Goal: Transaction & Acquisition: Subscribe to service/newsletter

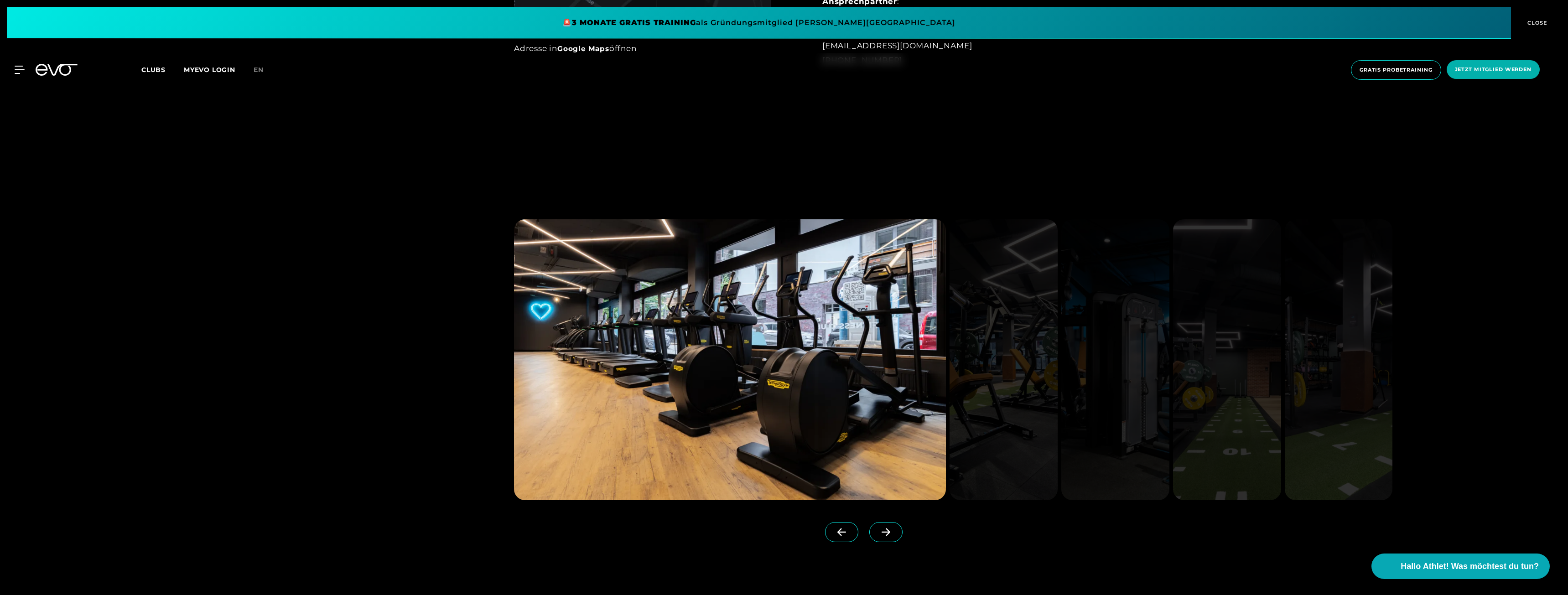
scroll to position [1048, 0]
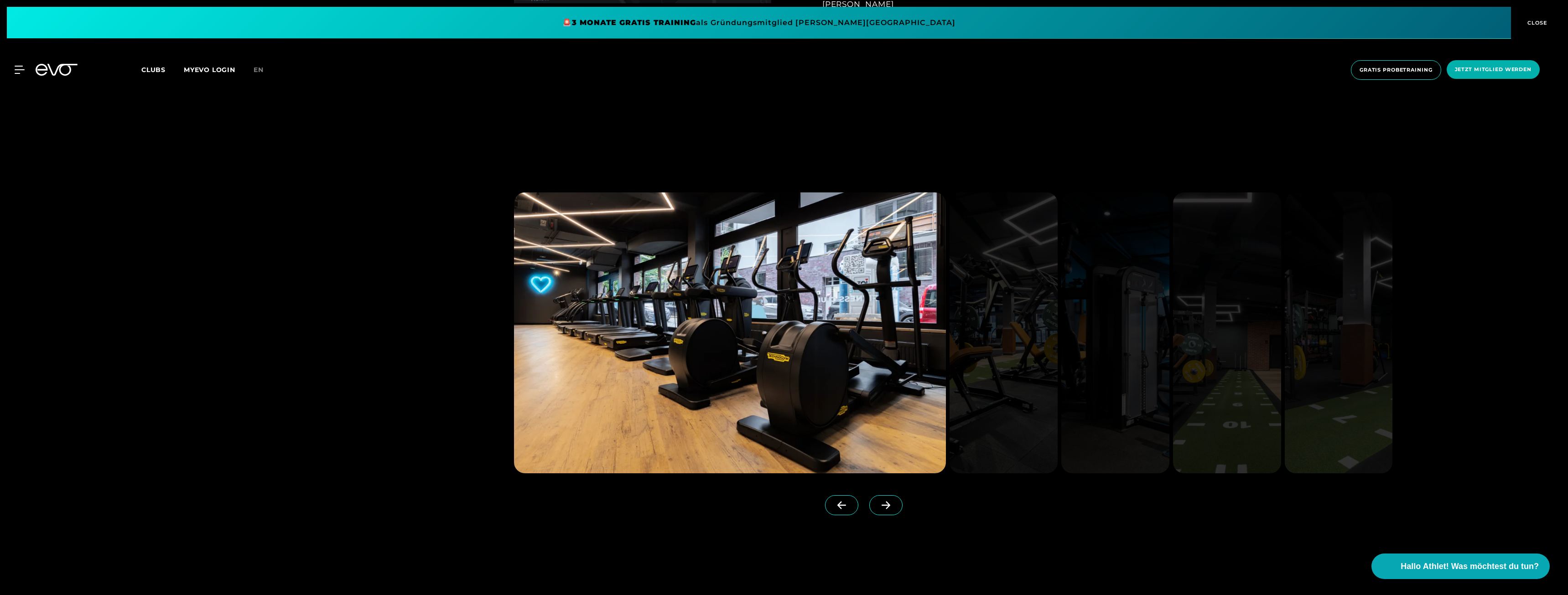
click at [878, 504] on icon at bounding box center [886, 504] width 16 height 8
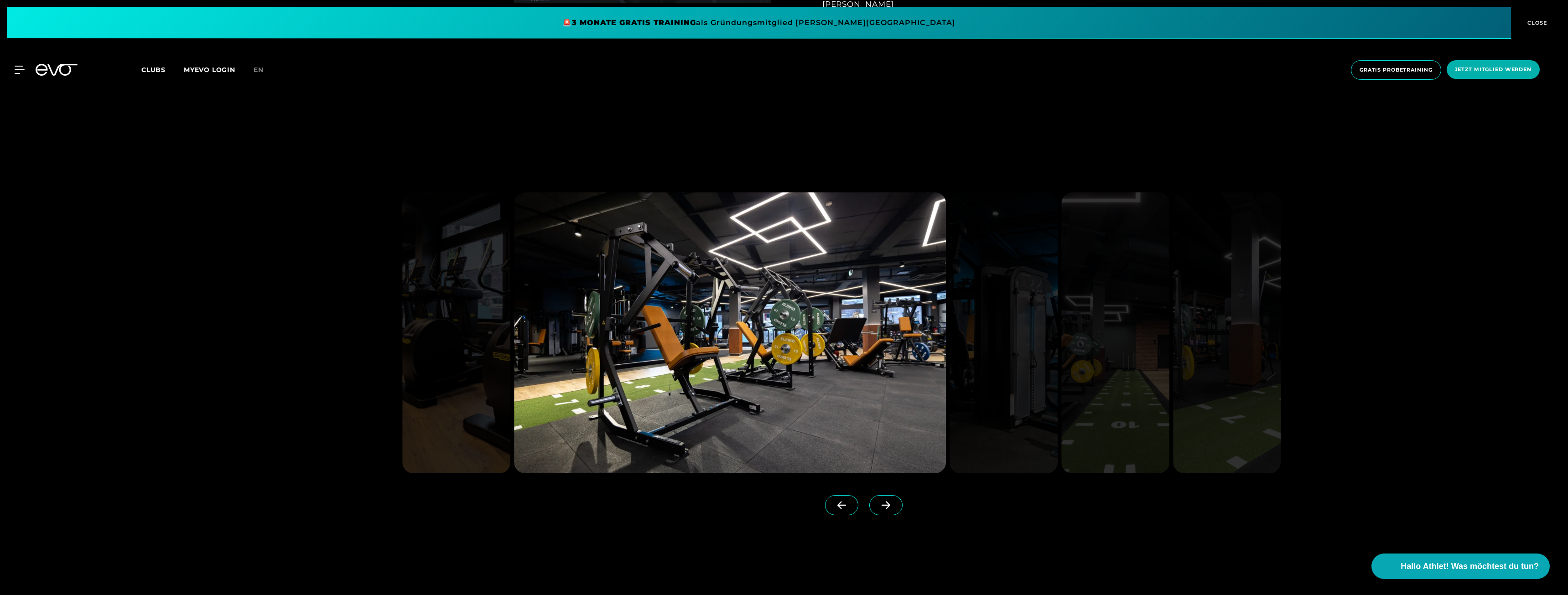
click at [878, 504] on icon at bounding box center [886, 504] width 16 height 8
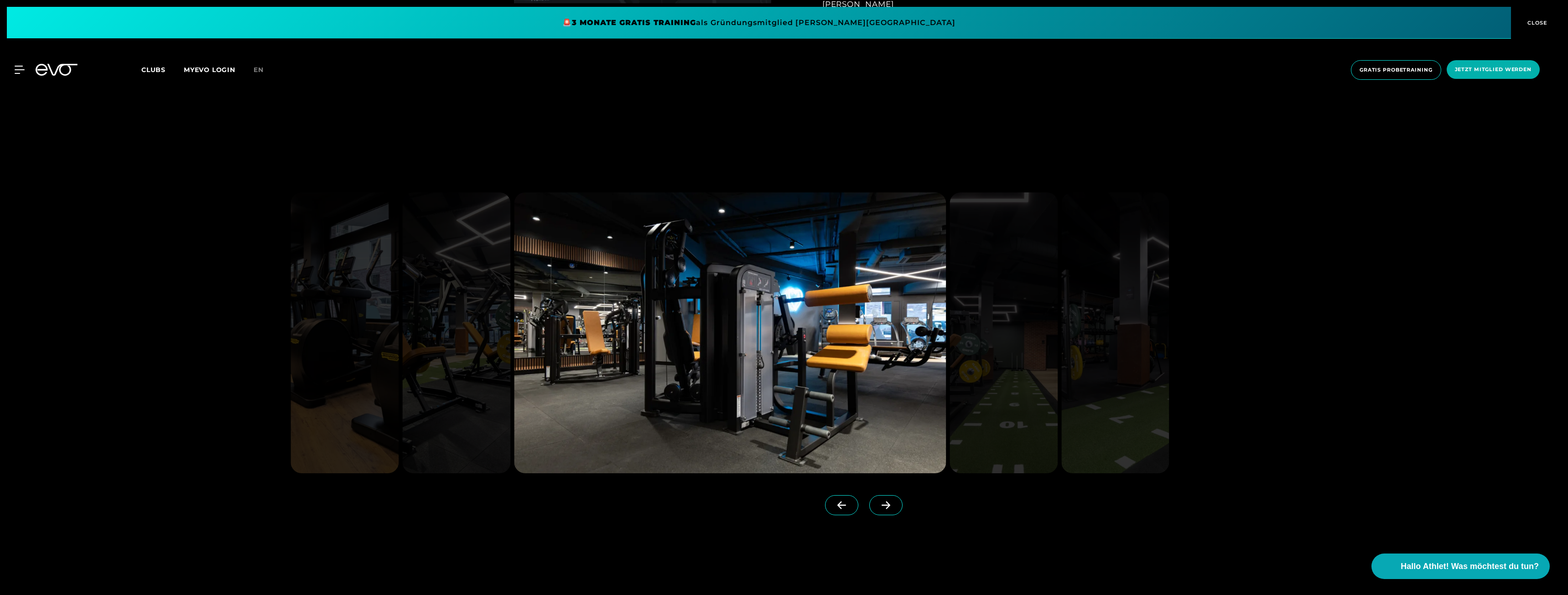
click at [881, 504] on span at bounding box center [886, 505] width 33 height 20
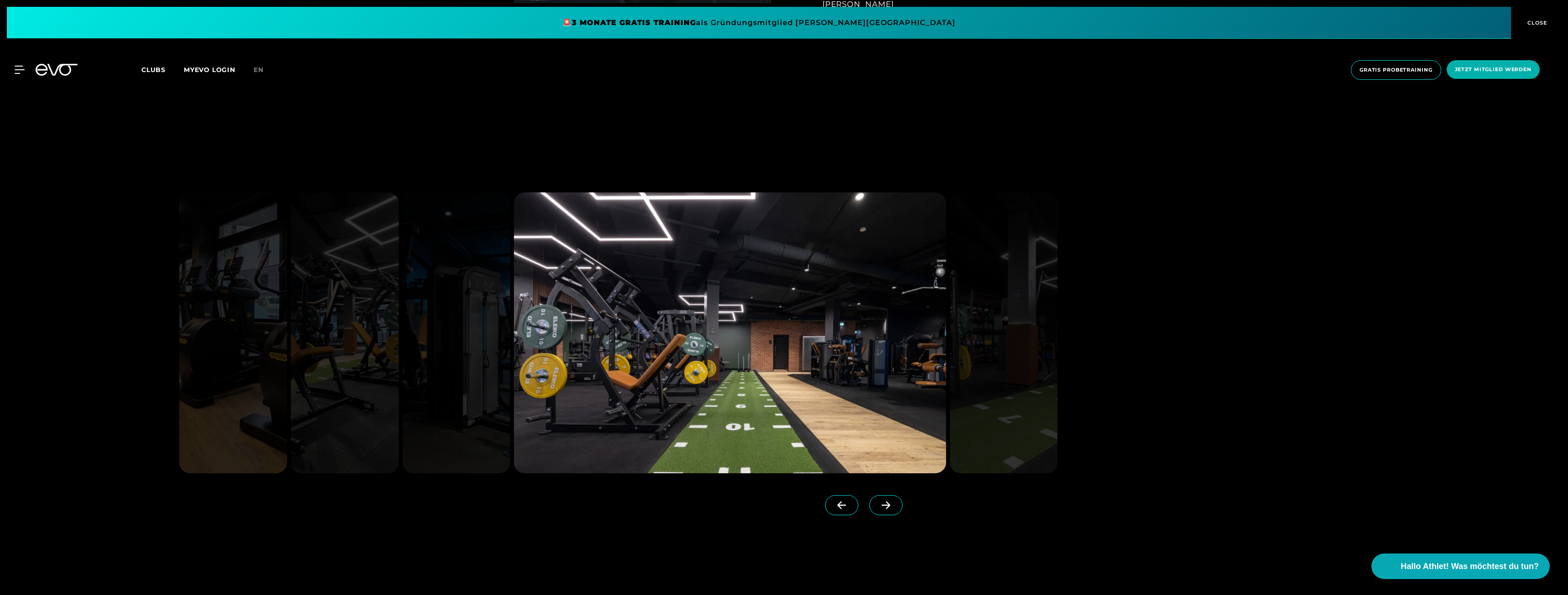
click at [878, 504] on icon at bounding box center [886, 504] width 16 height 8
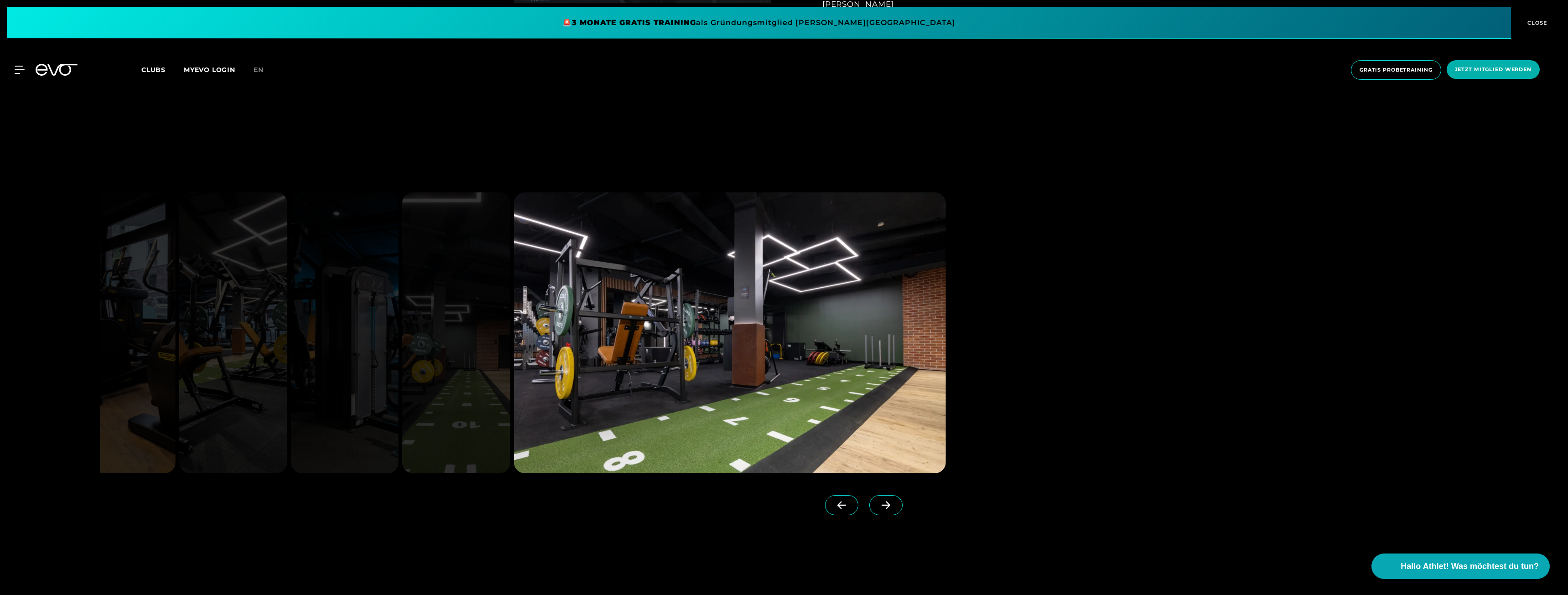
click at [881, 504] on icon at bounding box center [886, 505] width 9 height 8
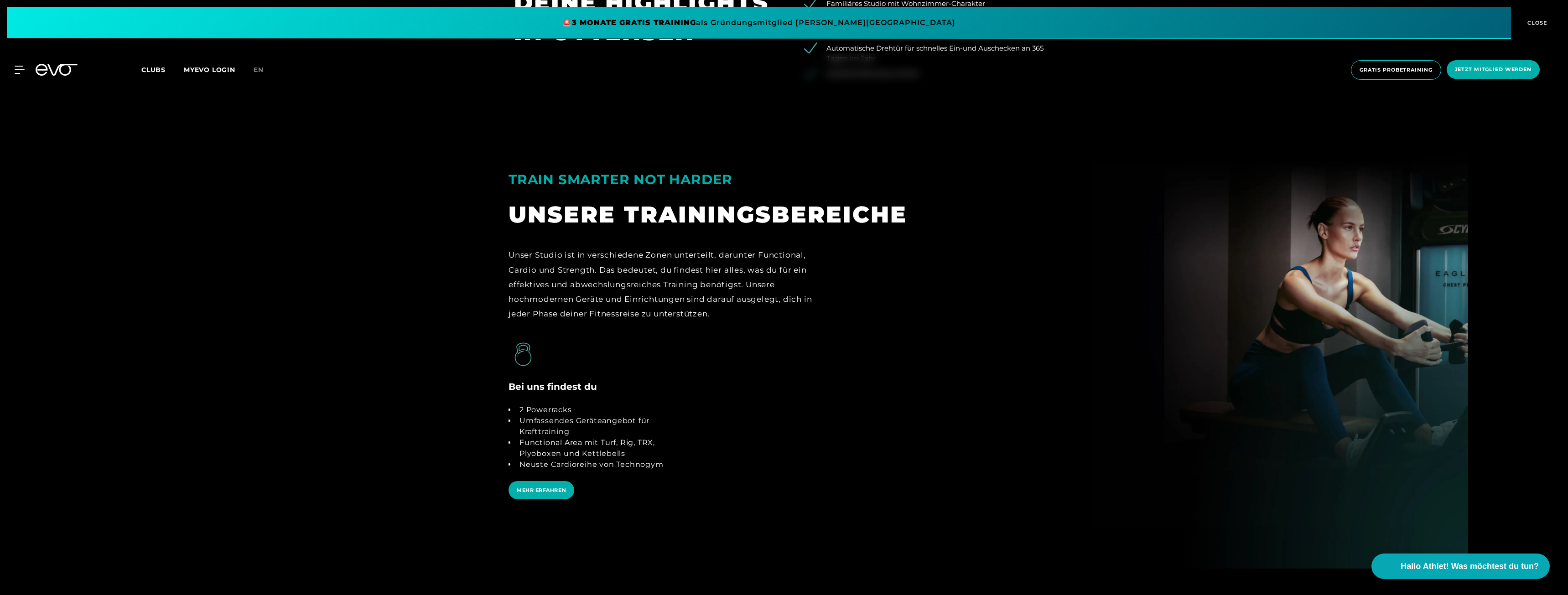
scroll to position [1929, 0]
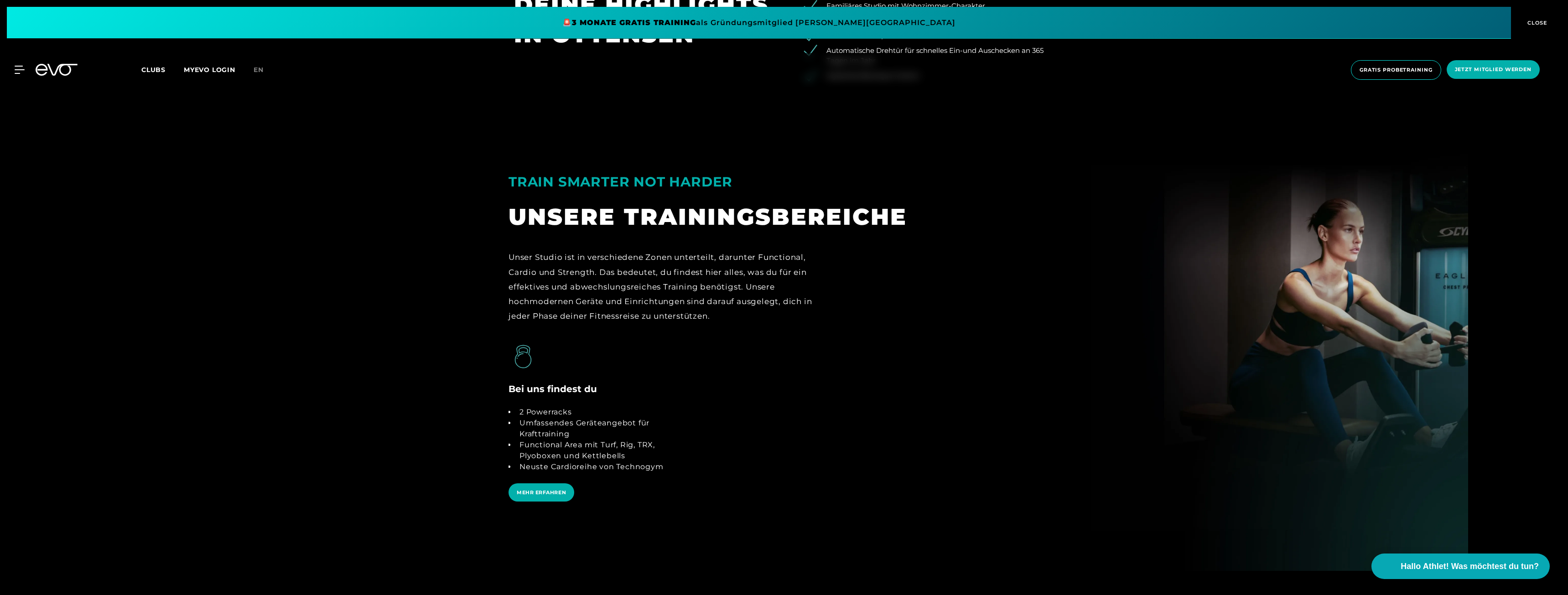
click at [541, 490] on span "MEHR ERFAHREN" at bounding box center [541, 492] width 49 height 8
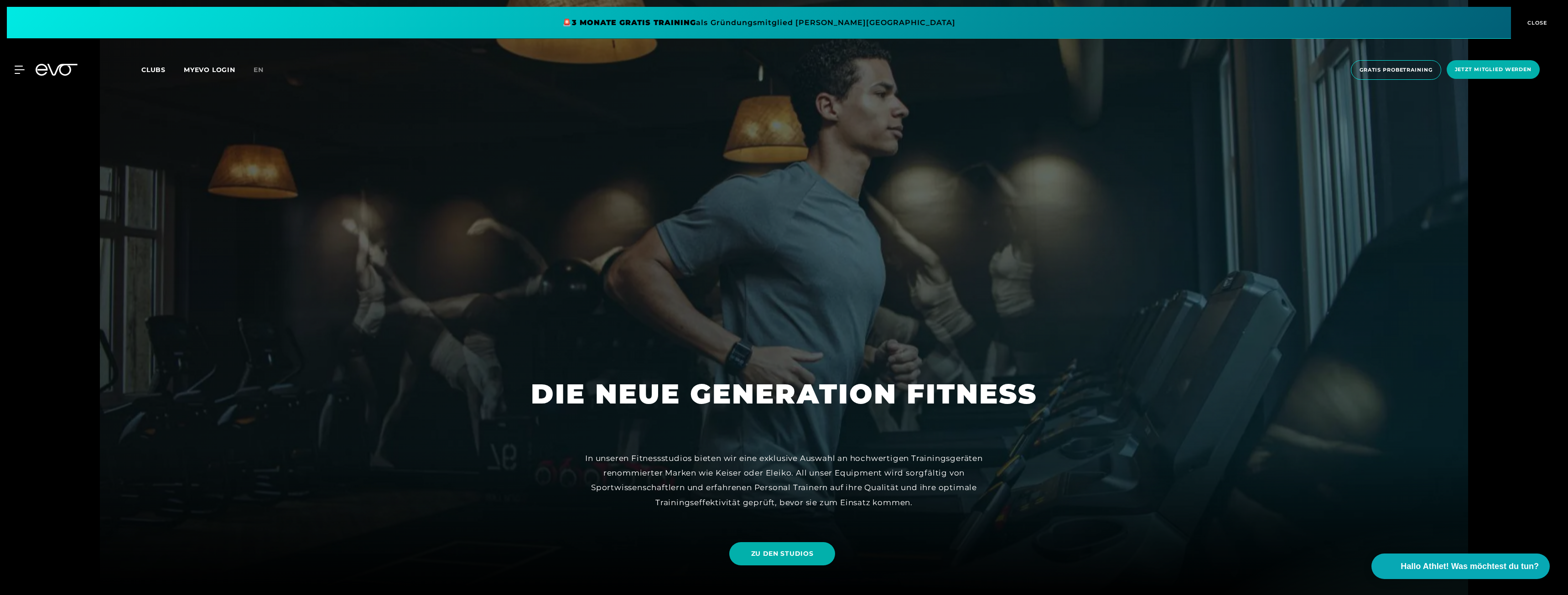
scroll to position [456, 0]
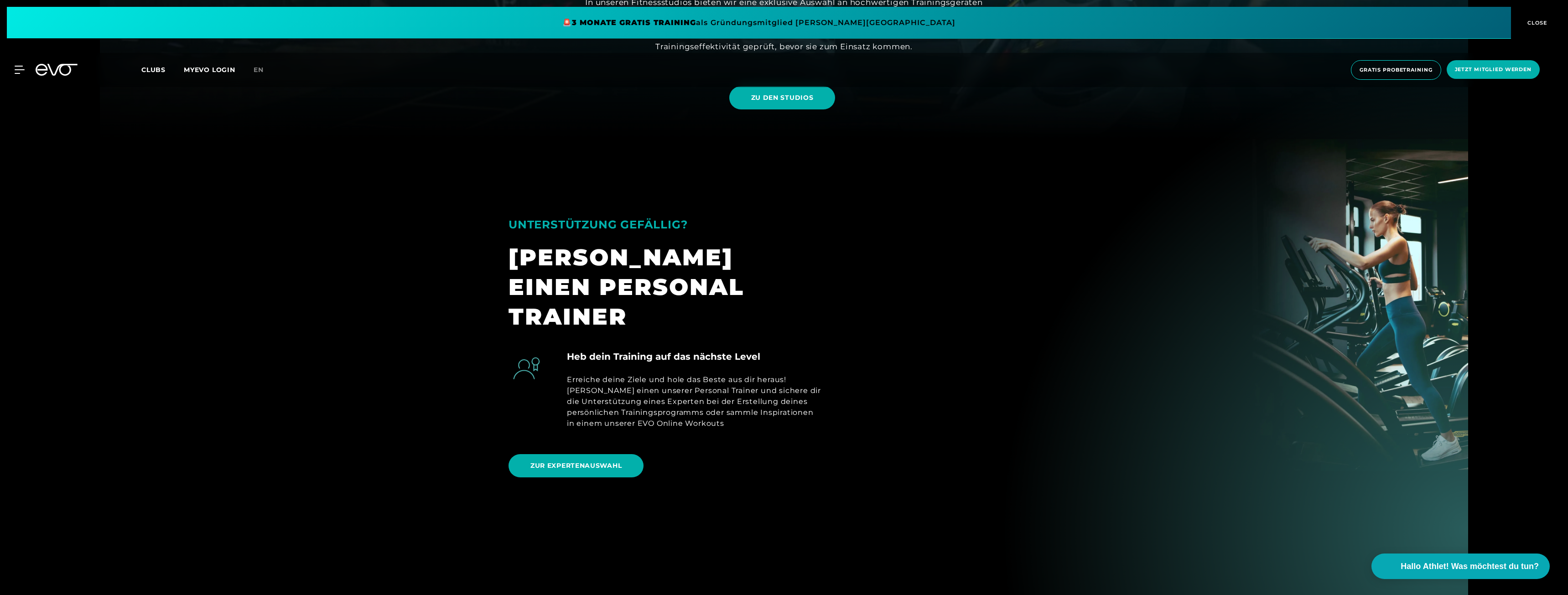
click at [767, 95] on span "ZU DEN STUDIOS" at bounding box center [782, 98] width 63 height 10
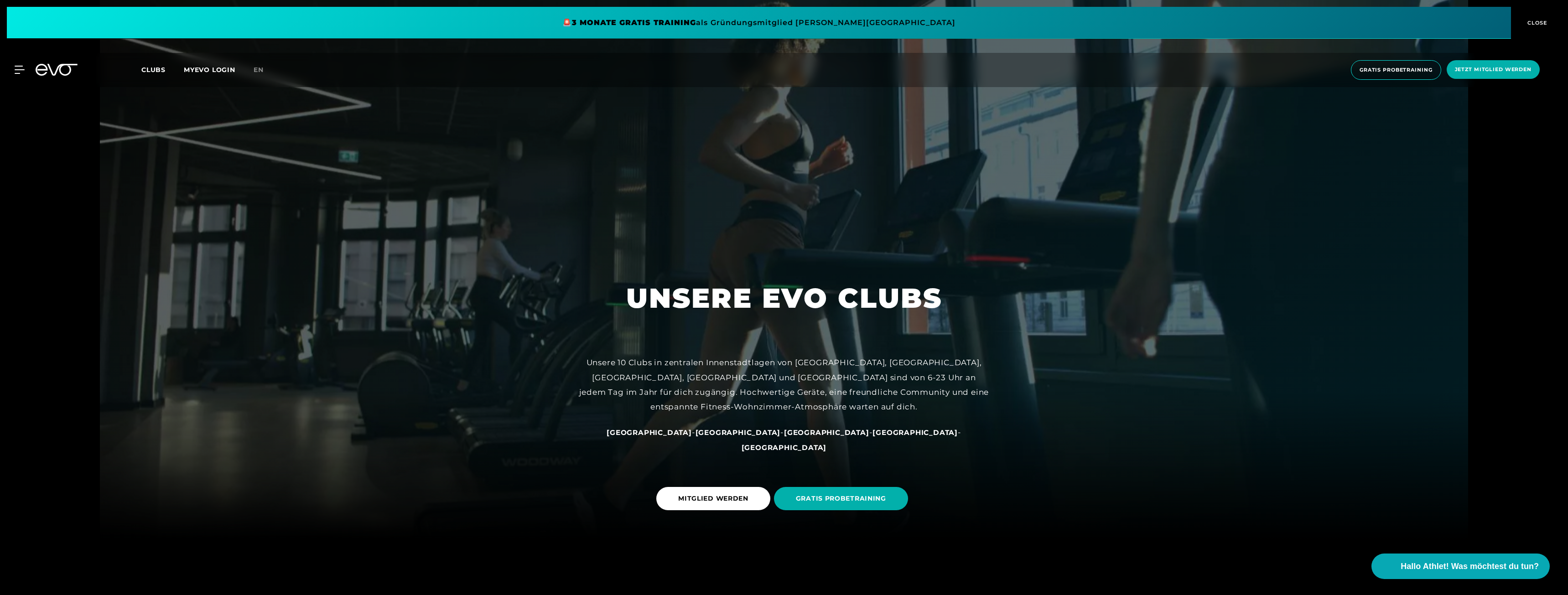
scroll to position [228, 0]
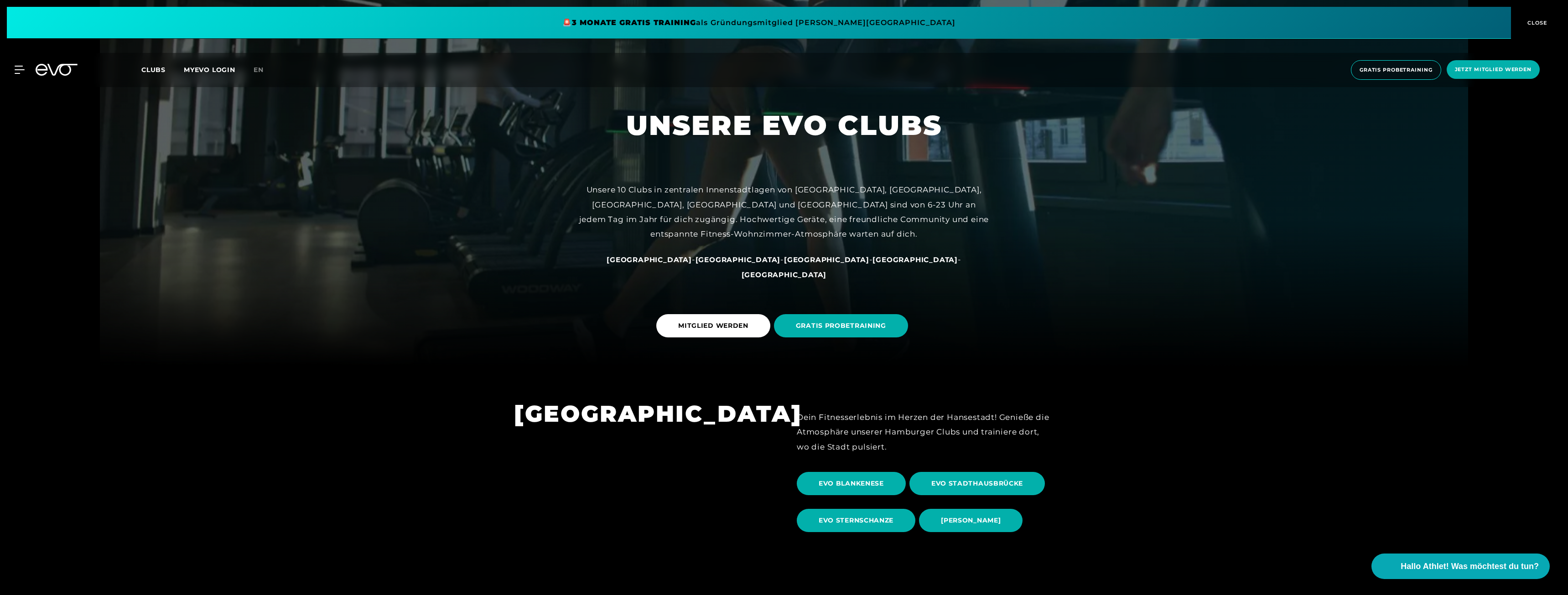
click at [969, 524] on span "[PERSON_NAME]" at bounding box center [971, 520] width 60 height 10
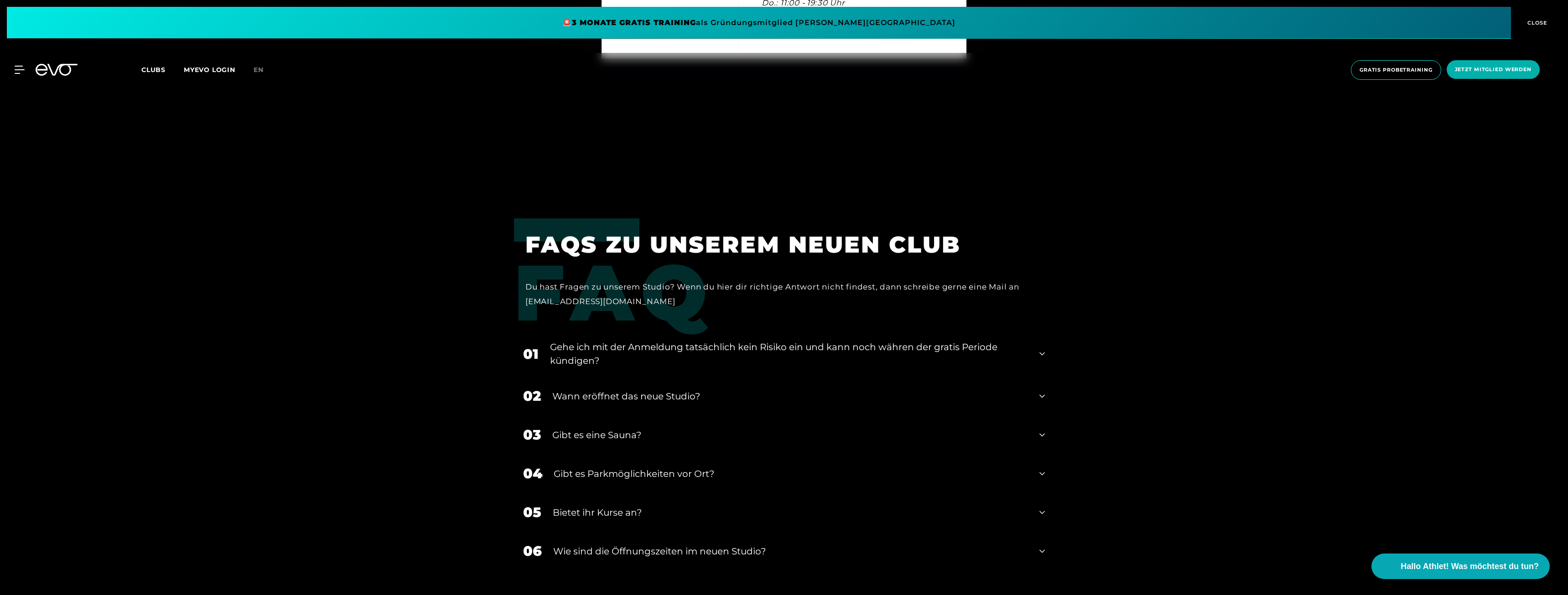
scroll to position [3692, 0]
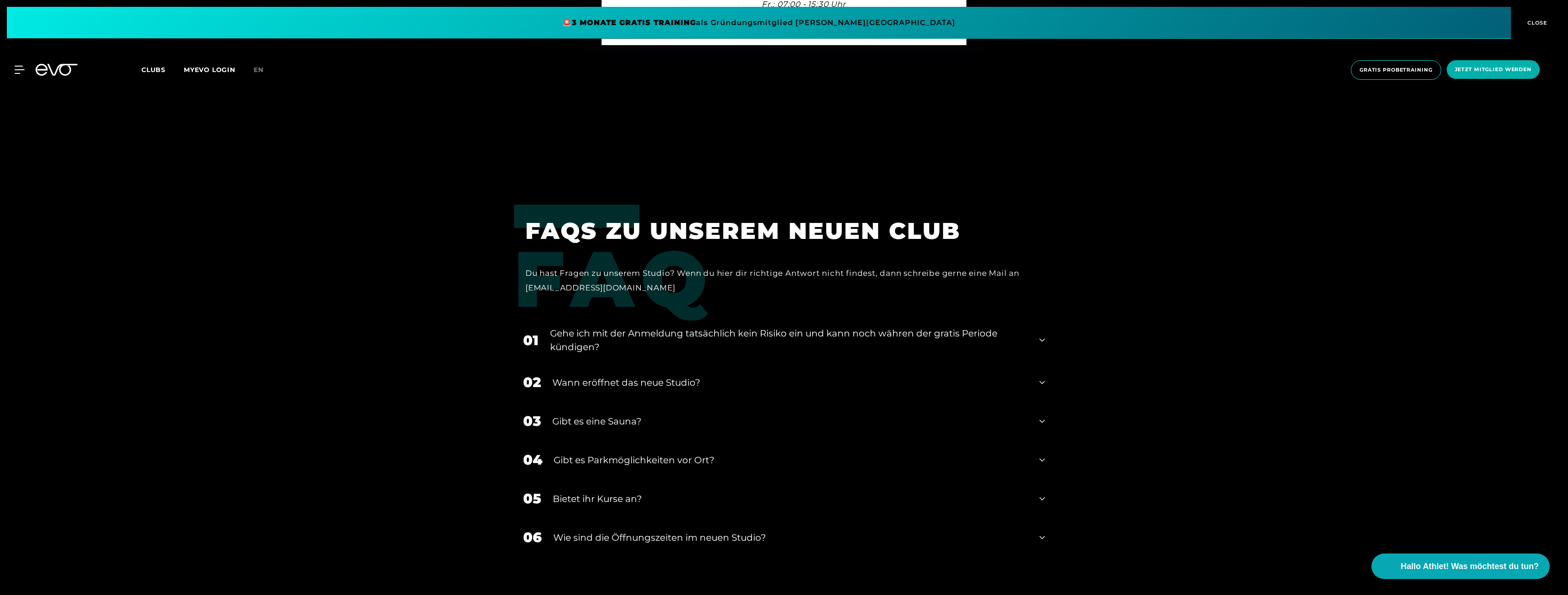
click at [1034, 422] on div "03 Gibt es eine Sauna?" at bounding box center [783, 421] width 540 height 39
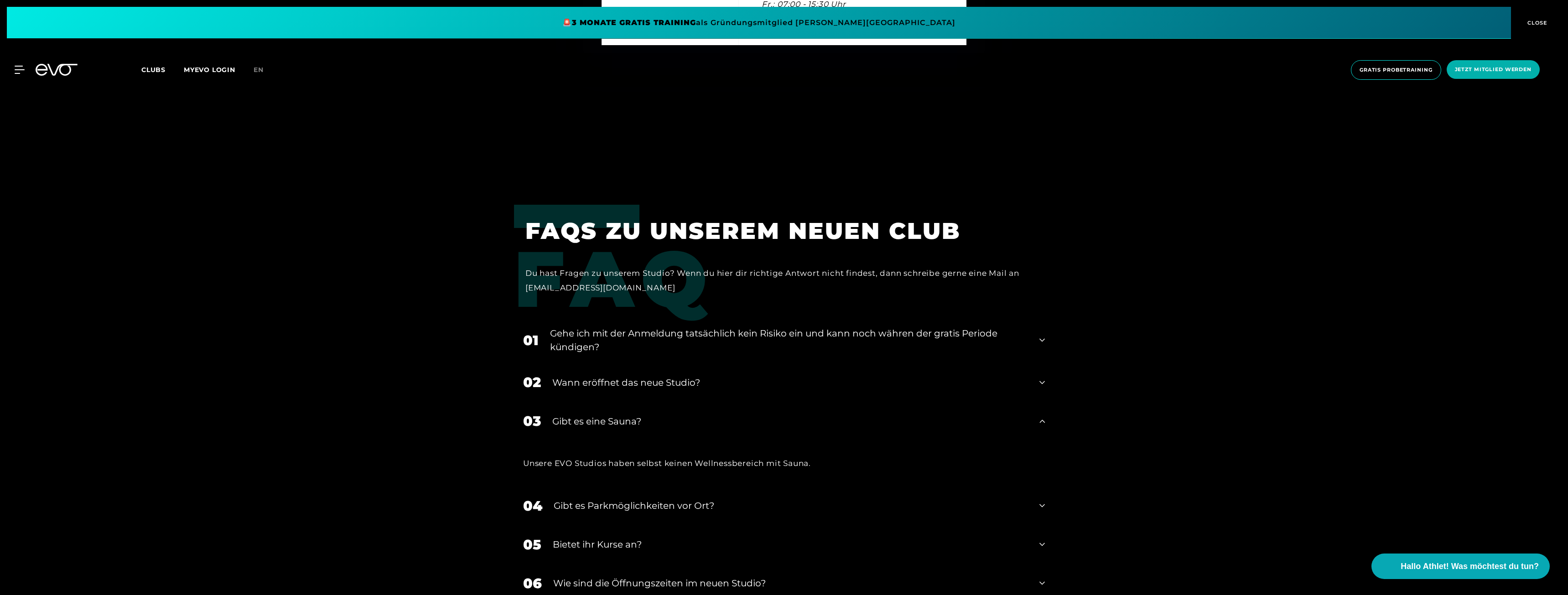
click at [1043, 506] on icon at bounding box center [1042, 506] width 5 height 11
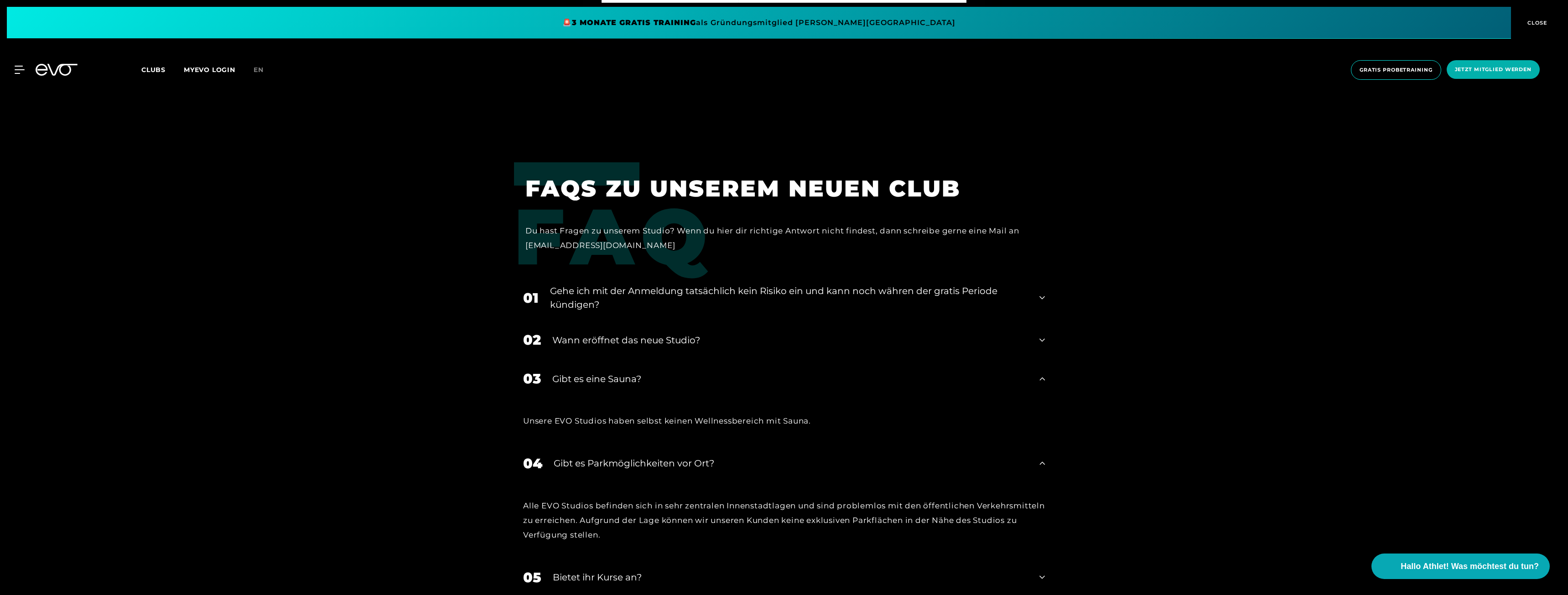
scroll to position [3829, 0]
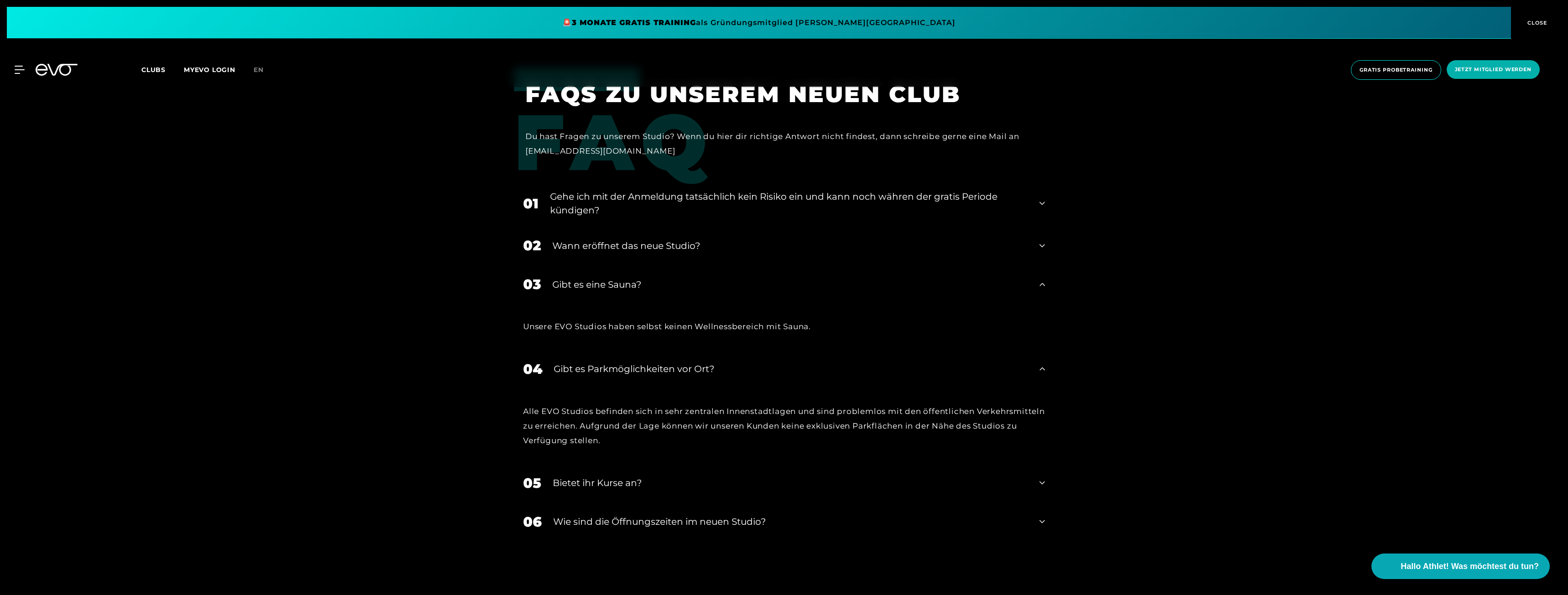
click at [1046, 243] on div "02 Wann eröffnet das neue Studio?" at bounding box center [783, 246] width 540 height 39
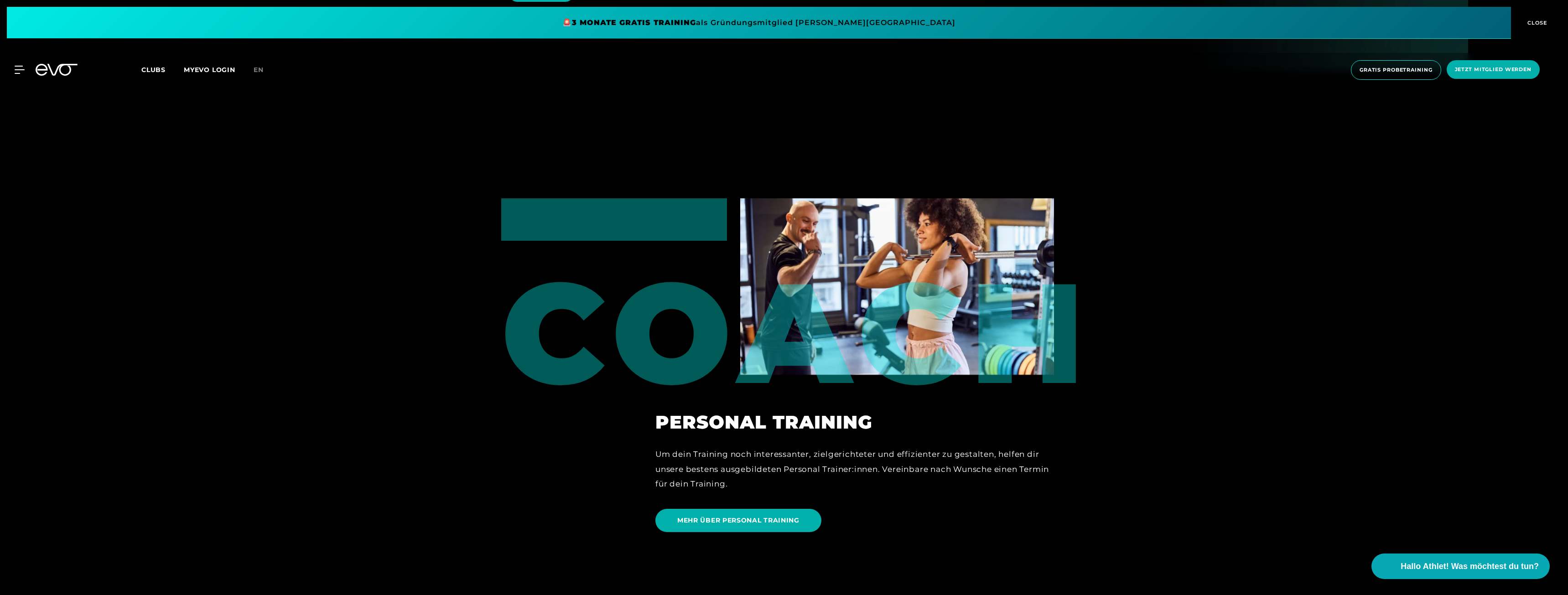
scroll to position [2429, 0]
click at [1502, 68] on span "Jetzt Mitglied werden" at bounding box center [1493, 69] width 77 height 8
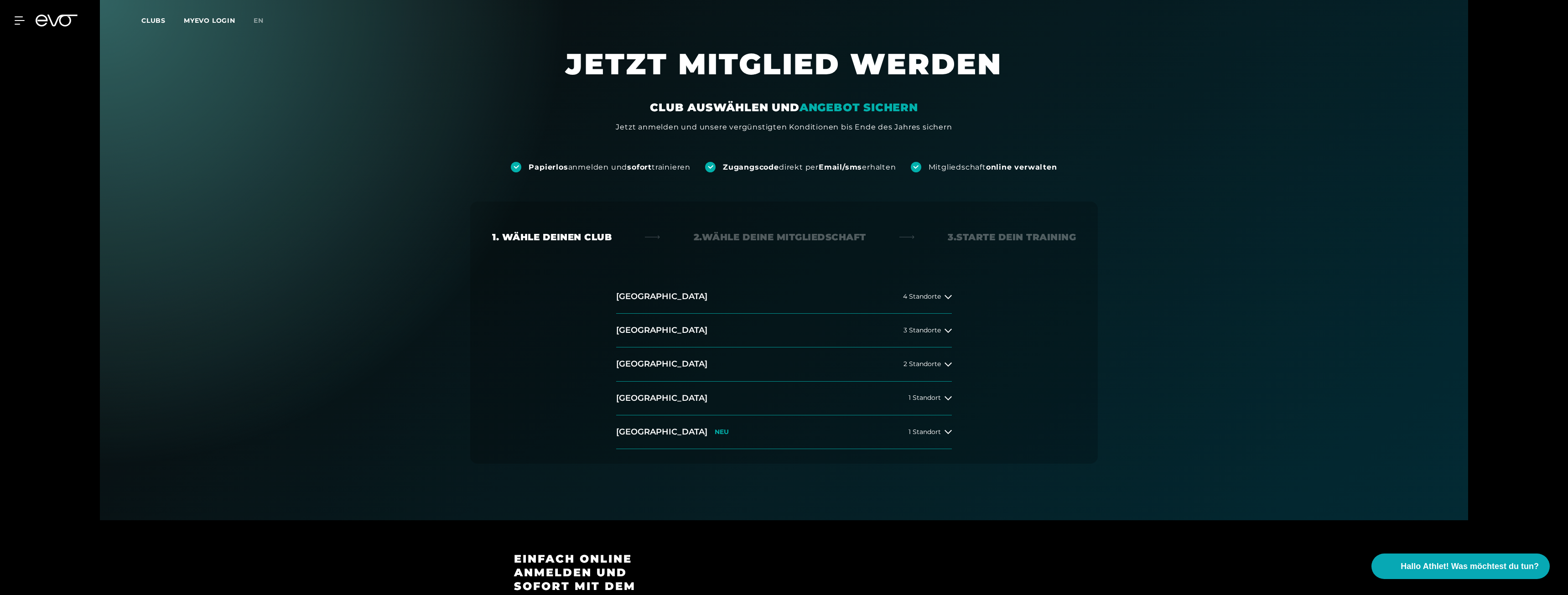
click at [952, 299] on div "[GEOGRAPHIC_DATA] 4 Standorte [GEOGRAPHIC_DATA] 3 Standorte [GEOGRAPHIC_DATA] 2…" at bounding box center [783, 364] width 350 height 169
click at [950, 299] on icon at bounding box center [948, 297] width 7 height 7
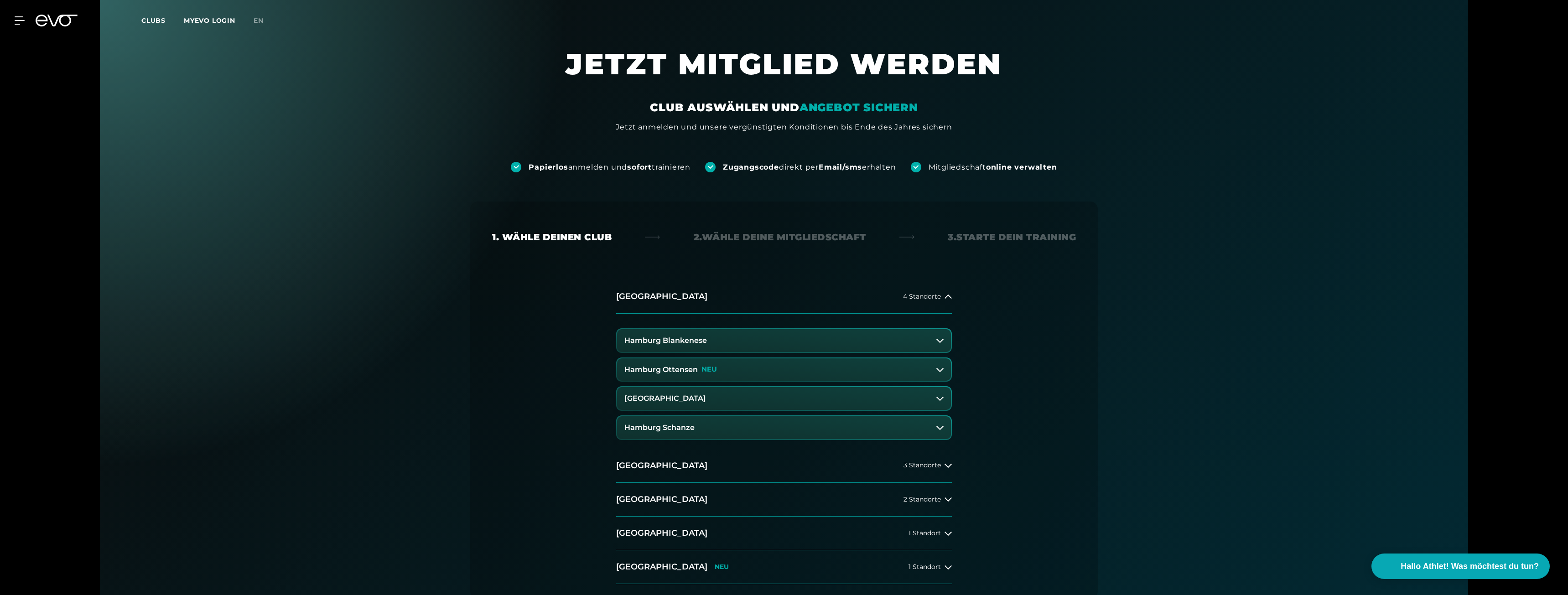
click at [943, 296] on div "4 Standorte" at bounding box center [928, 297] width 49 height 7
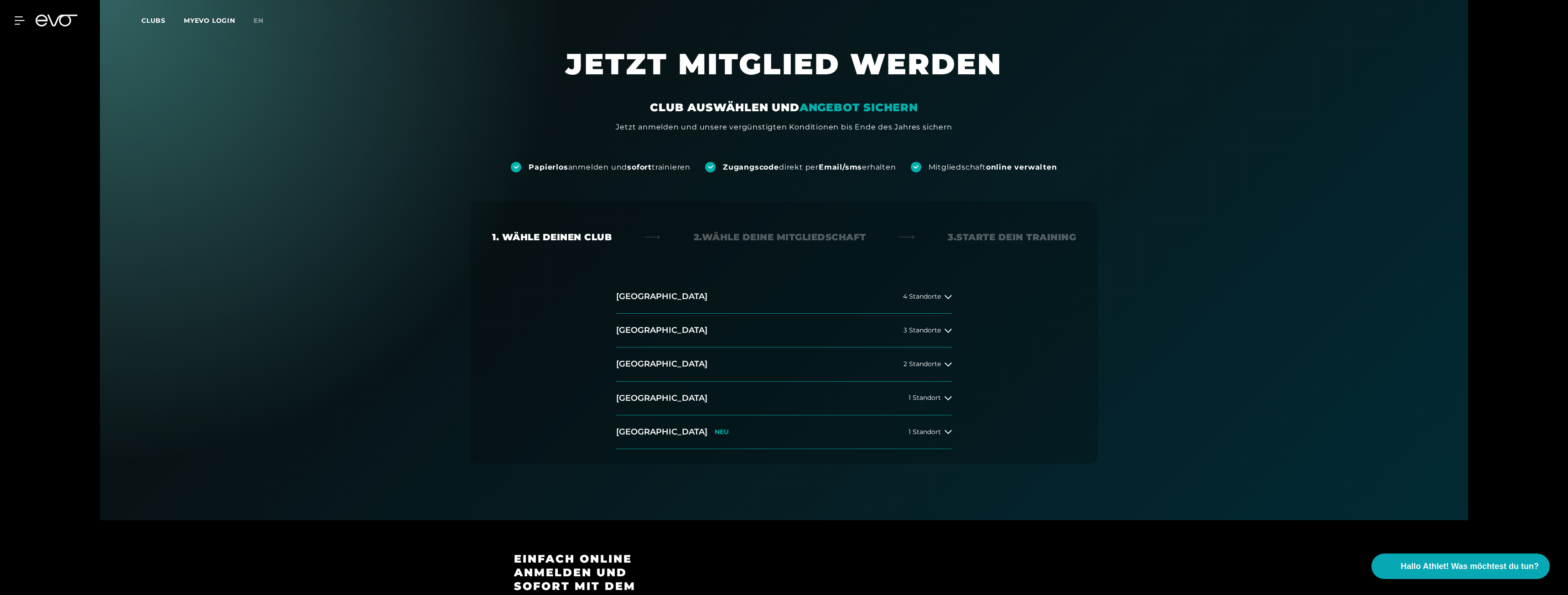
click at [943, 296] on div "4 Standorte" at bounding box center [928, 297] width 49 height 7
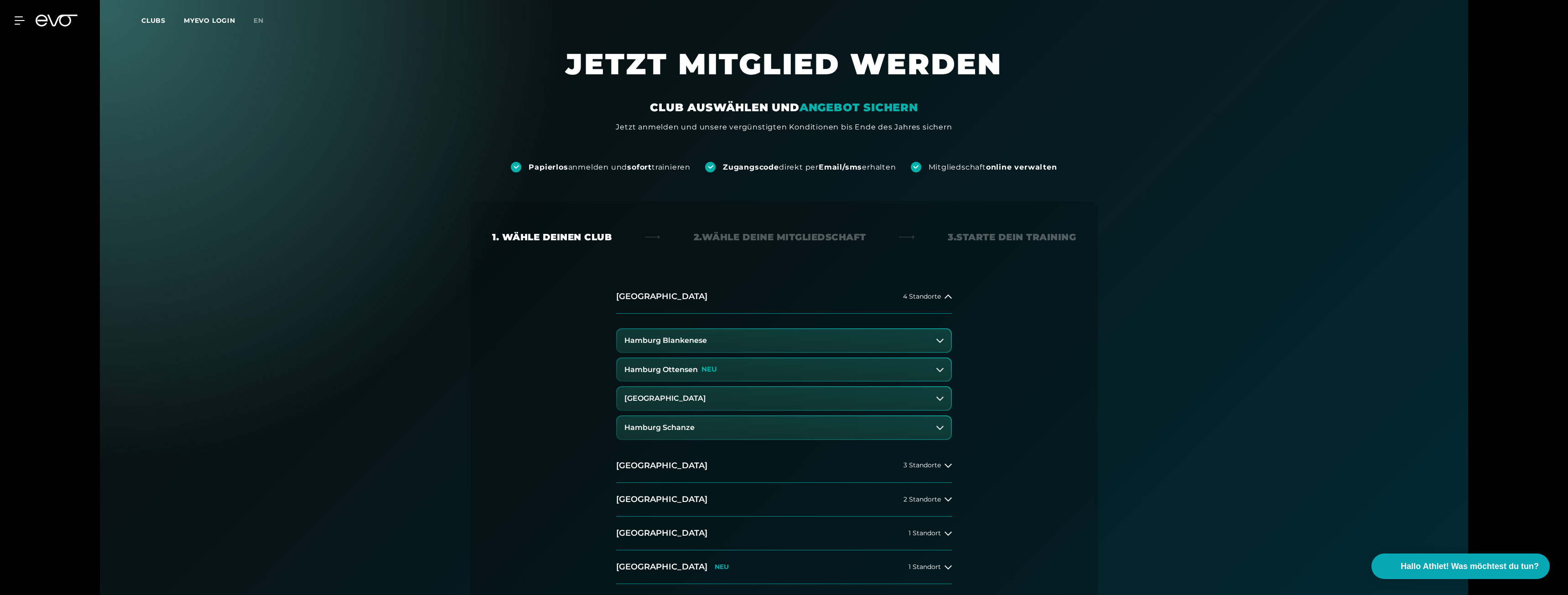
click at [939, 296] on span "4 Standorte" at bounding box center [922, 296] width 38 height 7
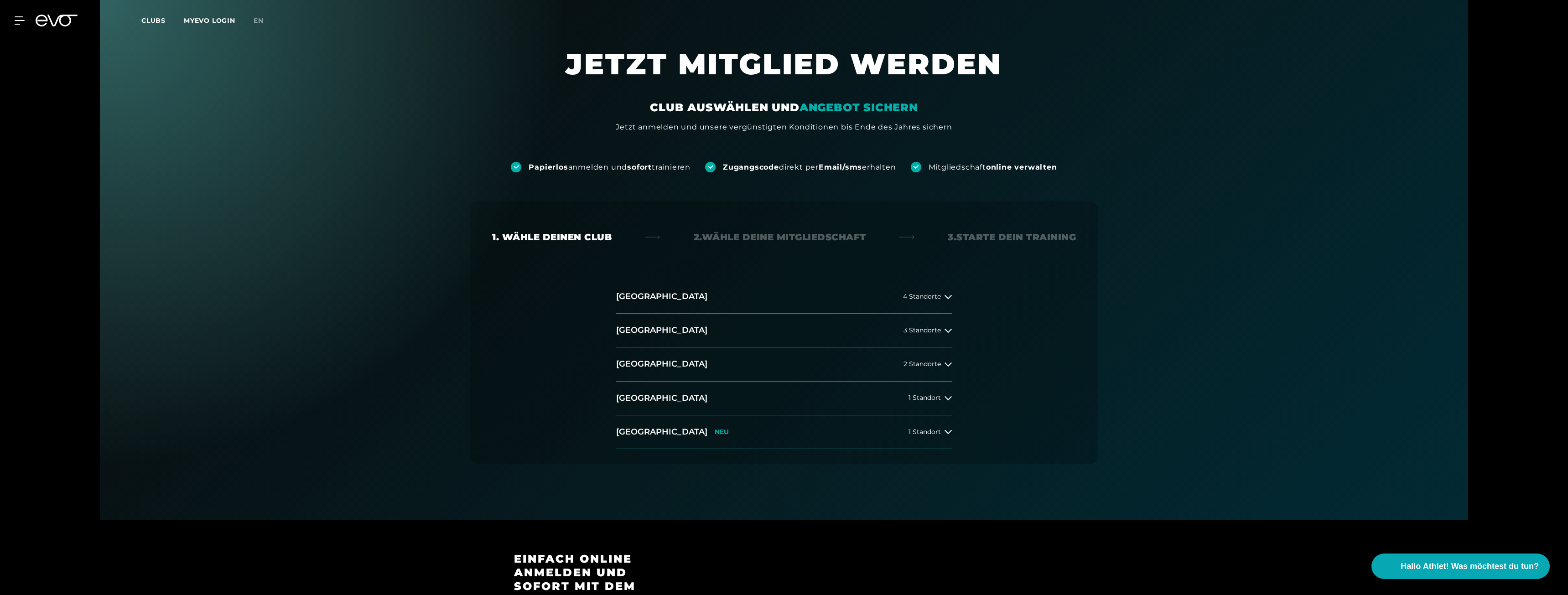
click at [936, 432] on span "1 Standort" at bounding box center [925, 431] width 32 height 7
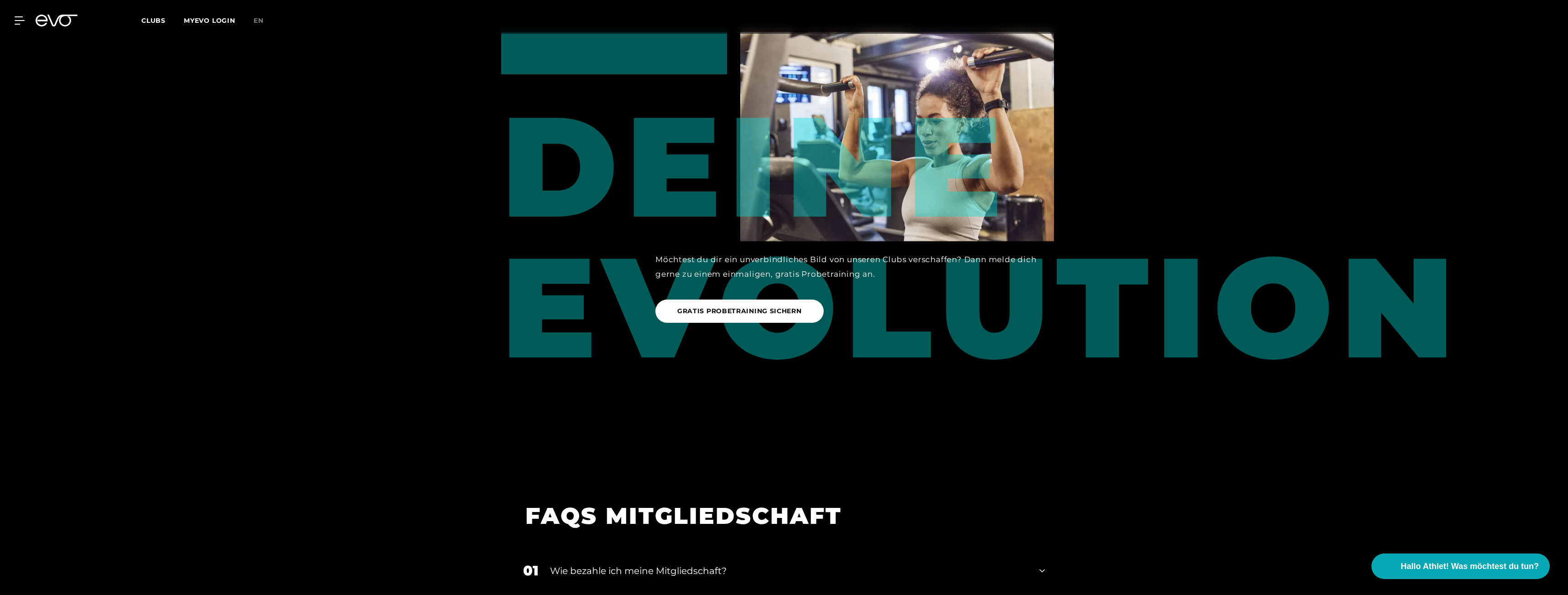
scroll to position [1185, 0]
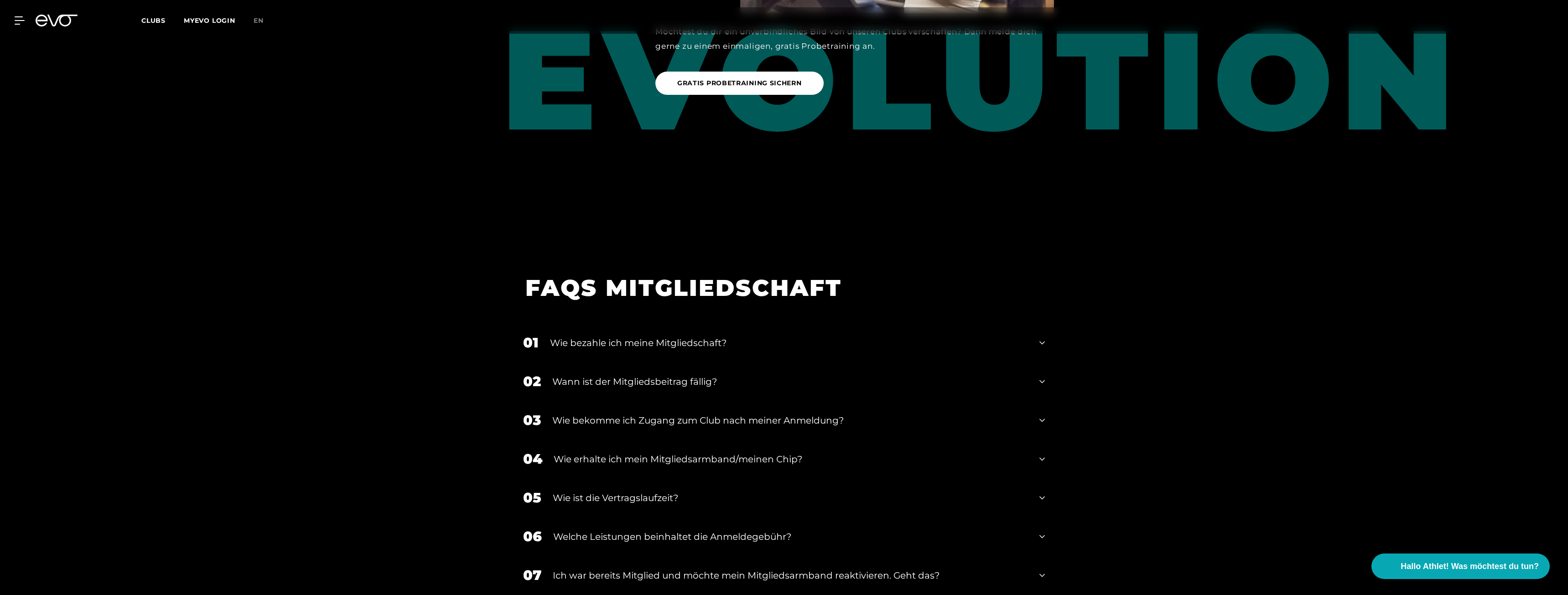
click at [670, 344] on div "Wie bezahle ich meine Mitgliedschaft?" at bounding box center [789, 343] width 478 height 13
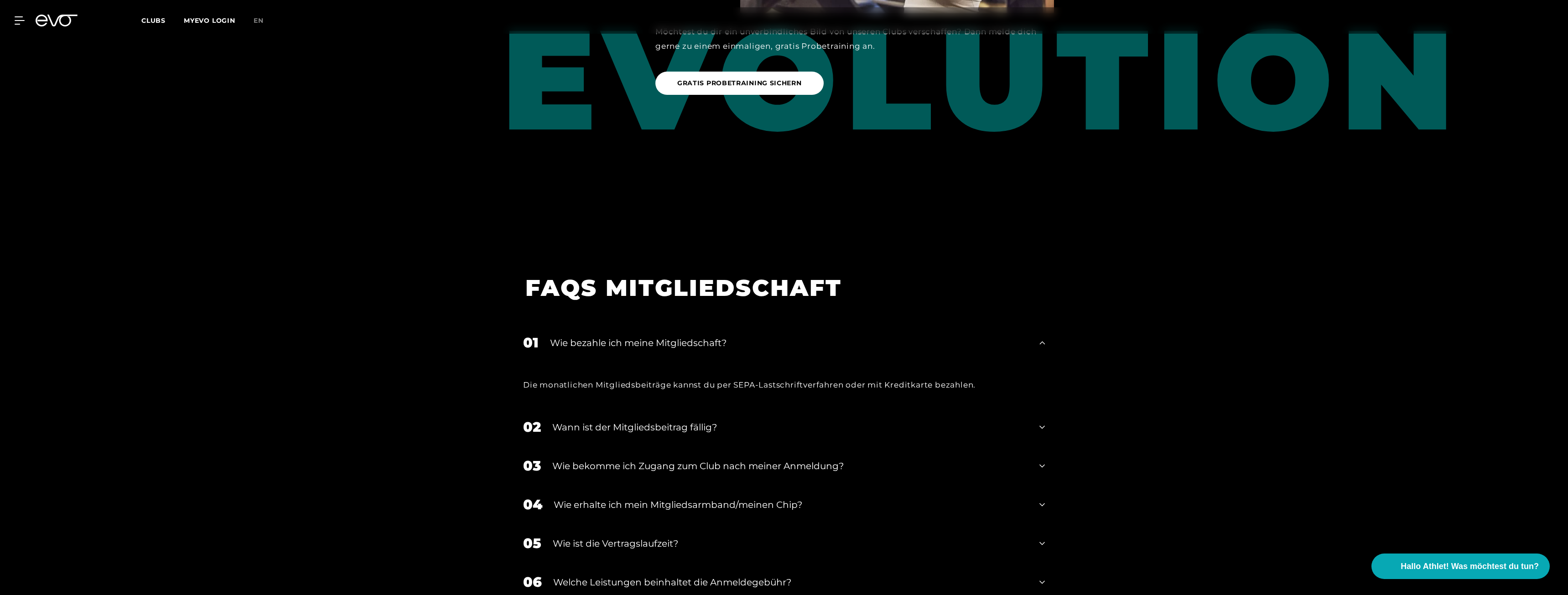
click at [601, 429] on div "Wann ist der Mitgliedsbeitrag fällig?" at bounding box center [789, 427] width 475 height 13
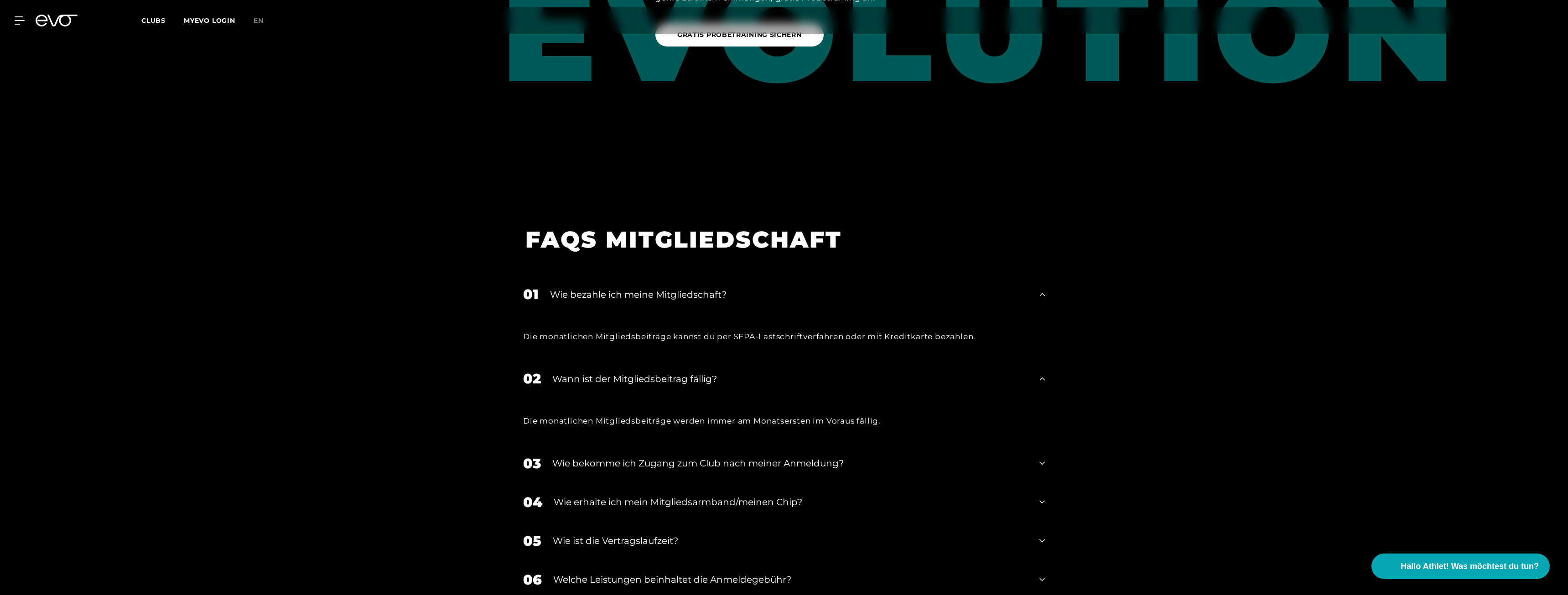
scroll to position [1413, 0]
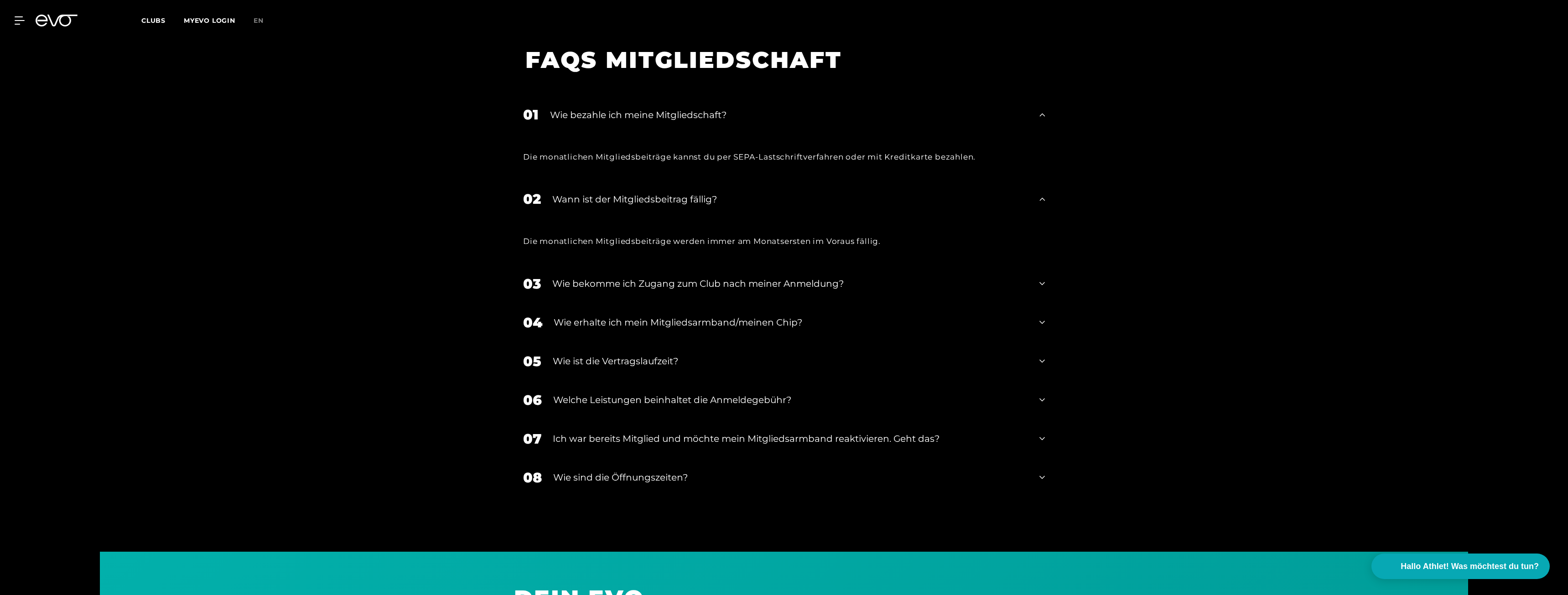
click at [606, 274] on div "03 Wie bekomme ich Zugang zum Club nach meiner Anmeldung?" at bounding box center [783, 284] width 540 height 39
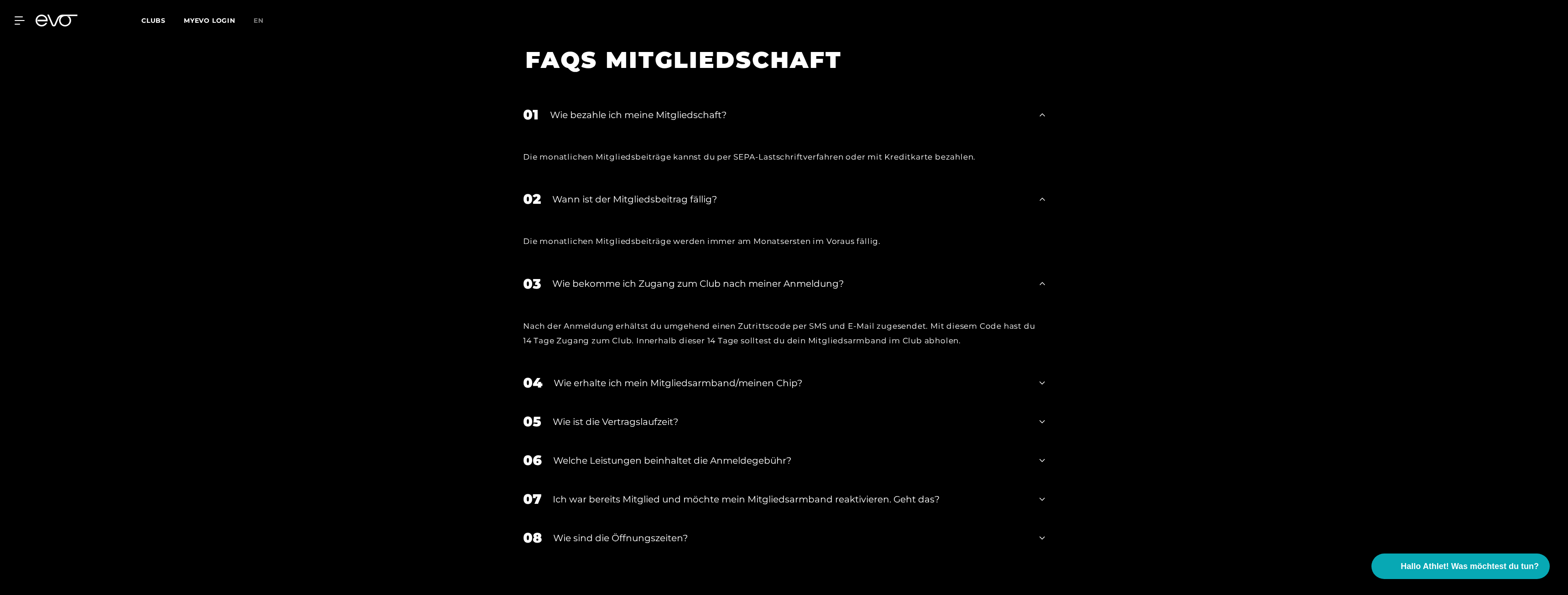
click at [589, 388] on div "Wie erhalte ich mein Mitgliedsarmband/meinen Chip?" at bounding box center [791, 383] width 474 height 13
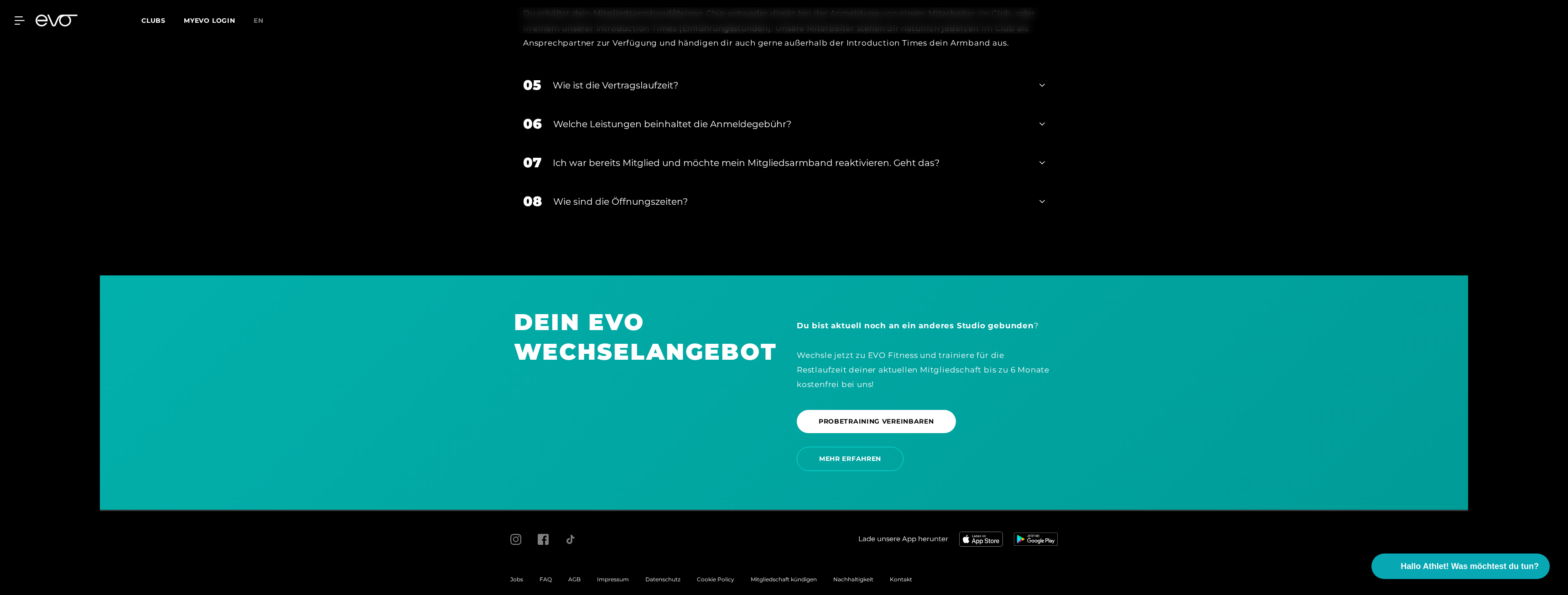
scroll to position [1837, 0]
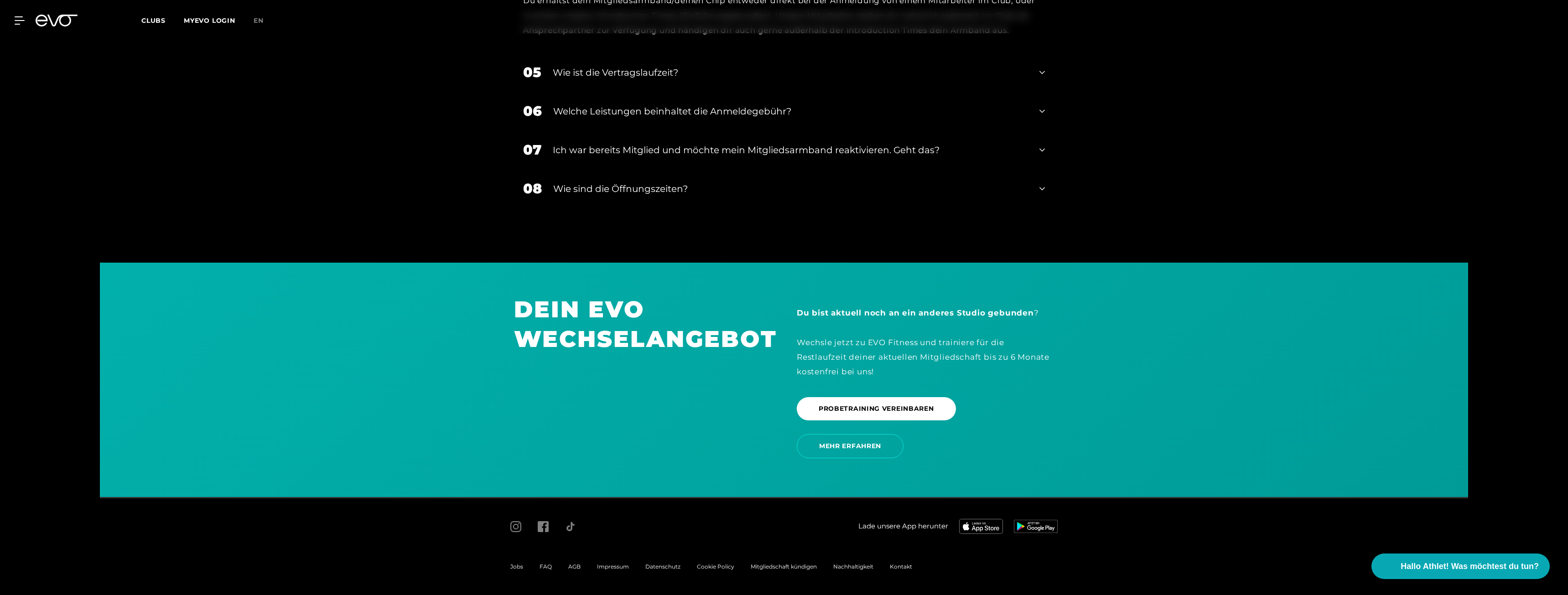
click at [547, 567] on span "FAQ" at bounding box center [545, 566] width 12 height 7
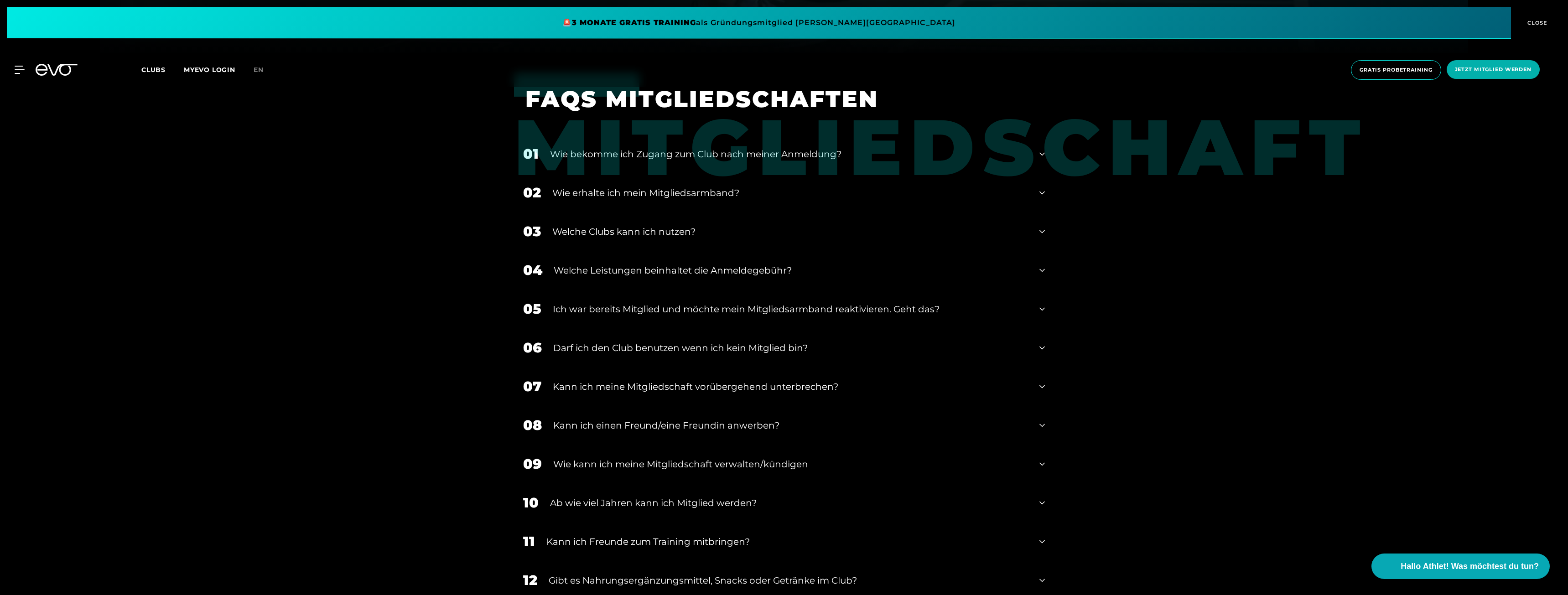
scroll to position [547, 0]
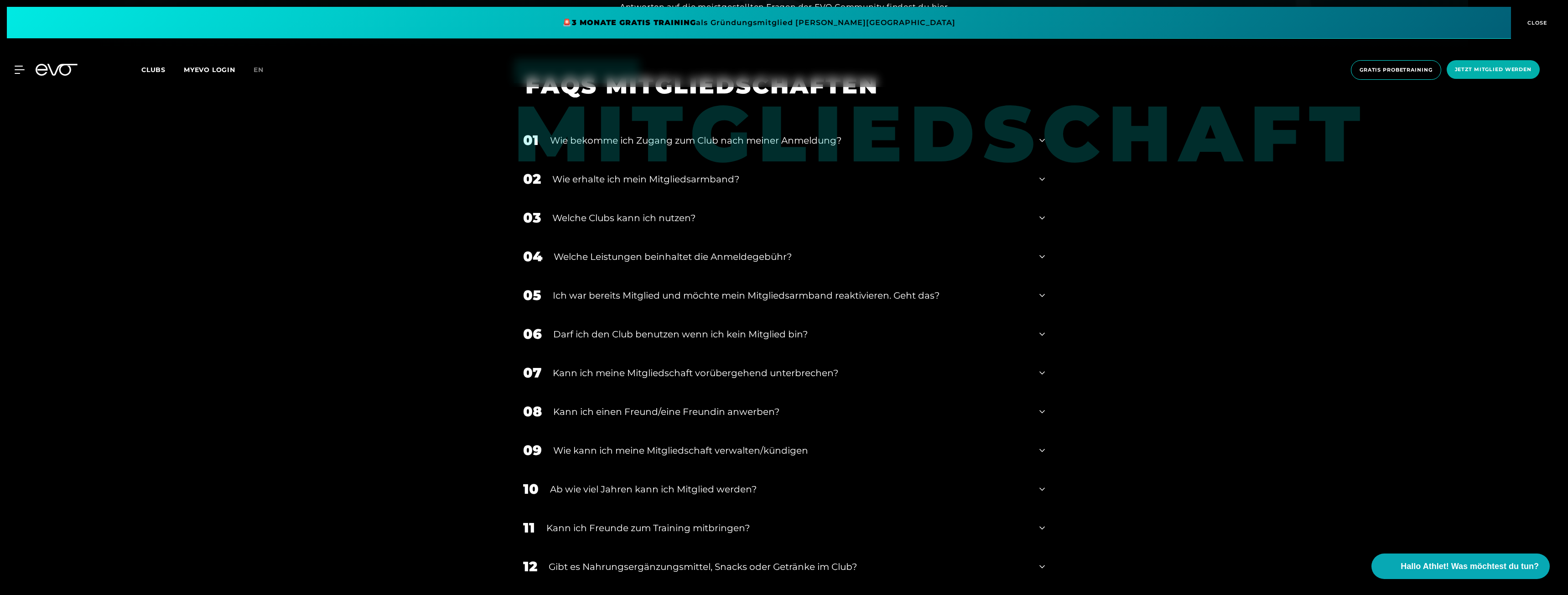
click at [1040, 525] on icon at bounding box center [1042, 528] width 5 height 11
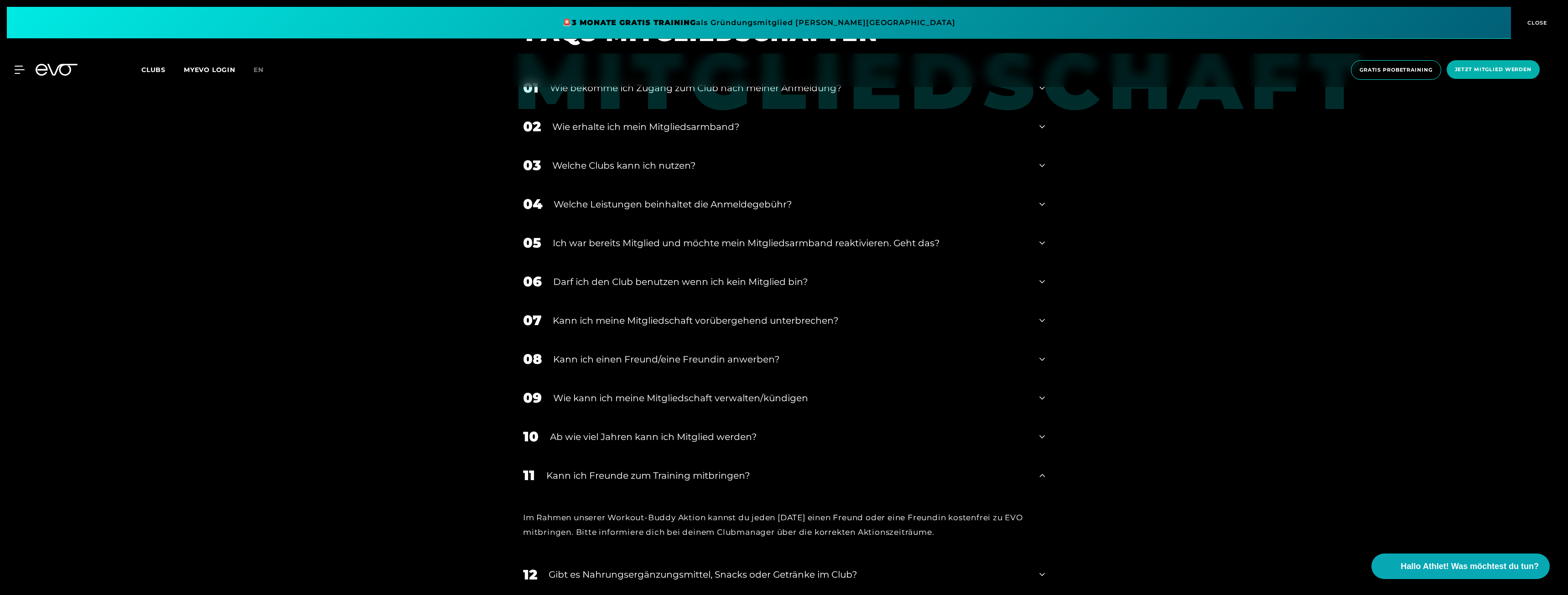
scroll to position [684, 0]
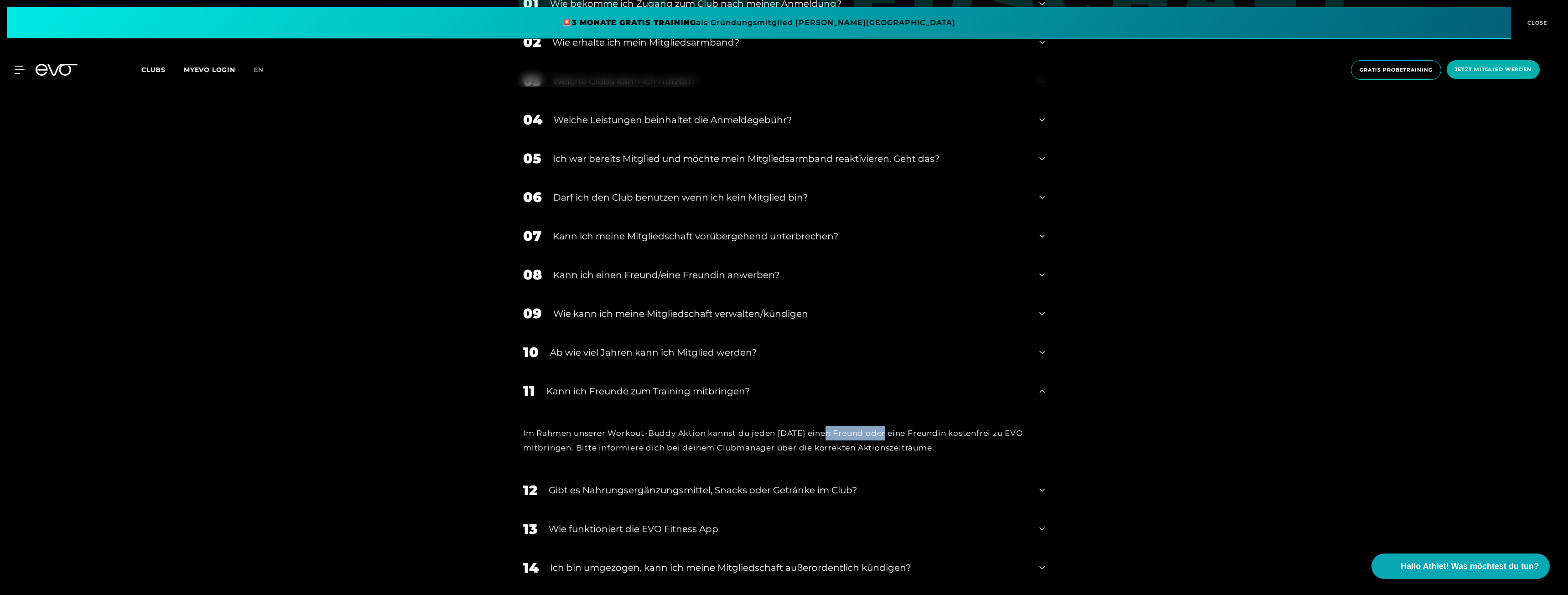
drag, startPoint x: 826, startPoint y: 434, endPoint x: 886, endPoint y: 434, distance: 60.0
click at [886, 434] on div "Im Rahmen unserer Workout-Buddy Aktion kannst du jeden [DATE] einen Freund oder…" at bounding box center [783, 440] width 522 height 30
click at [706, 451] on div "Im Rahmen unserer Workout-Buddy Aktion kannst du jeden [DATE] einen Freund oder…" at bounding box center [783, 440] width 522 height 30
click at [558, 490] on div "Gibt es Nahrungsergänzungsmittel, Snacks oder Getränke im Club?" at bounding box center [788, 490] width 479 height 13
click at [577, 239] on div "Kann ich meine Mitgliedschaft vorübergehend unterbrechen?" at bounding box center [790, 236] width 475 height 13
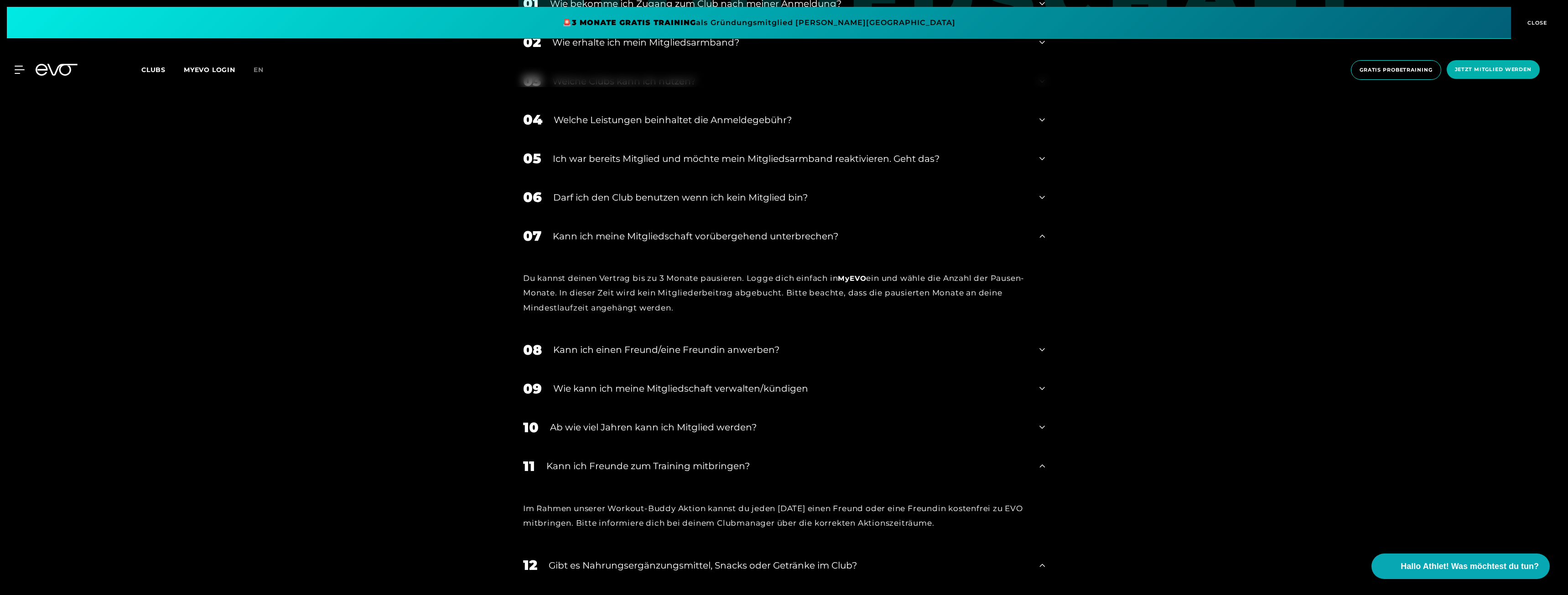
click at [579, 197] on div "Darf ich den Club benutzen wenn ich kein Mitglied bin?" at bounding box center [791, 197] width 475 height 13
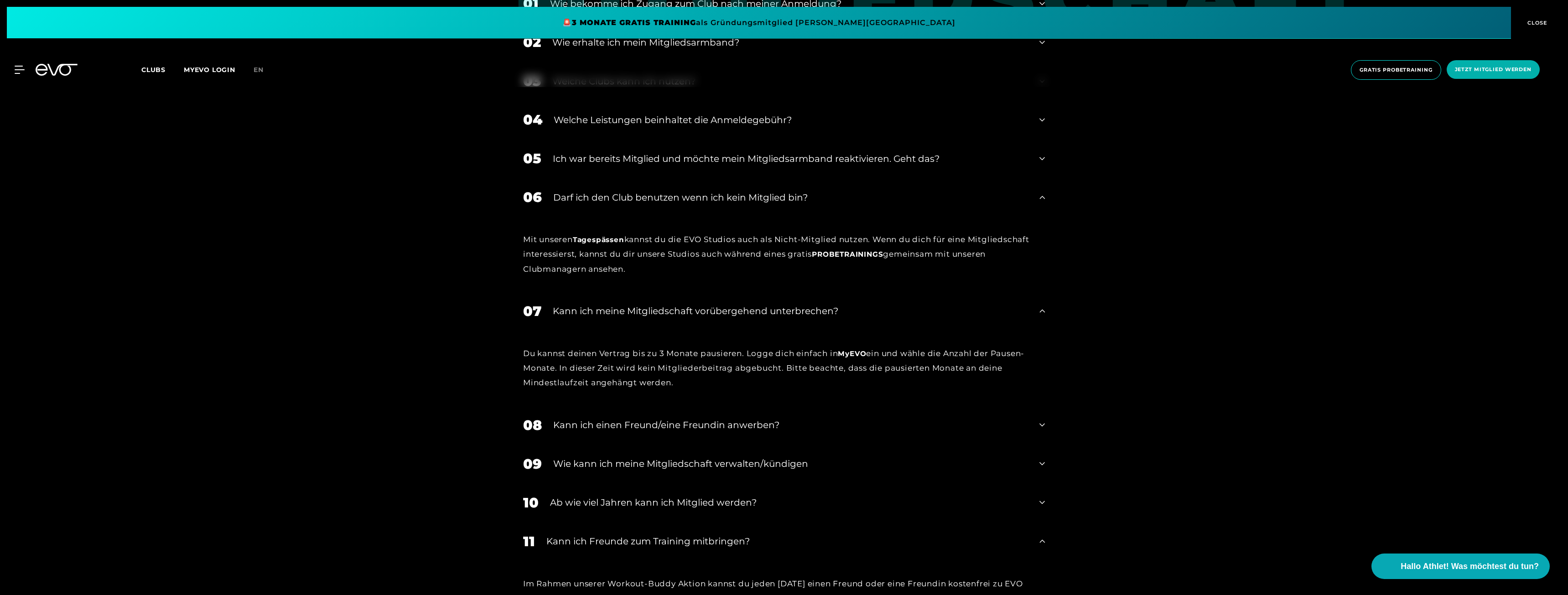
click at [625, 162] on div "Ich war bereits Mitglied und möchte mein Mitgliedsarmband reaktivieren. Geht da…" at bounding box center [790, 159] width 475 height 13
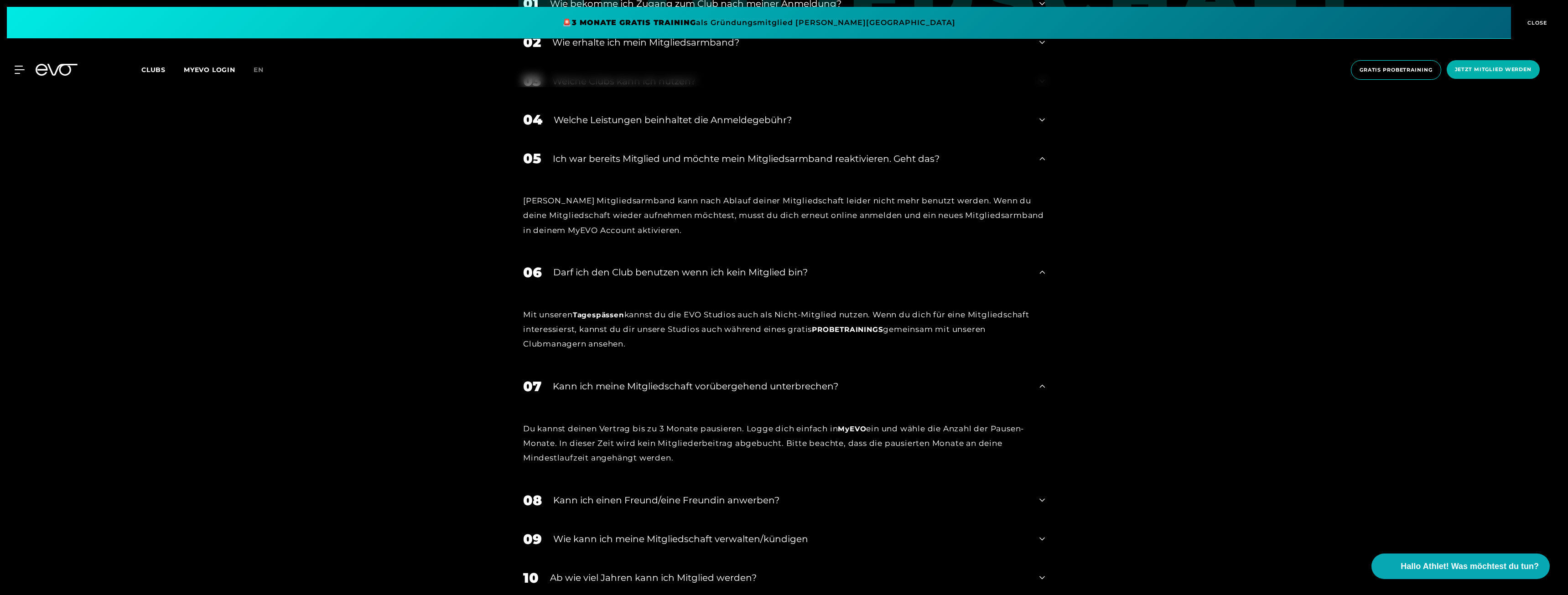
scroll to position [638, 0]
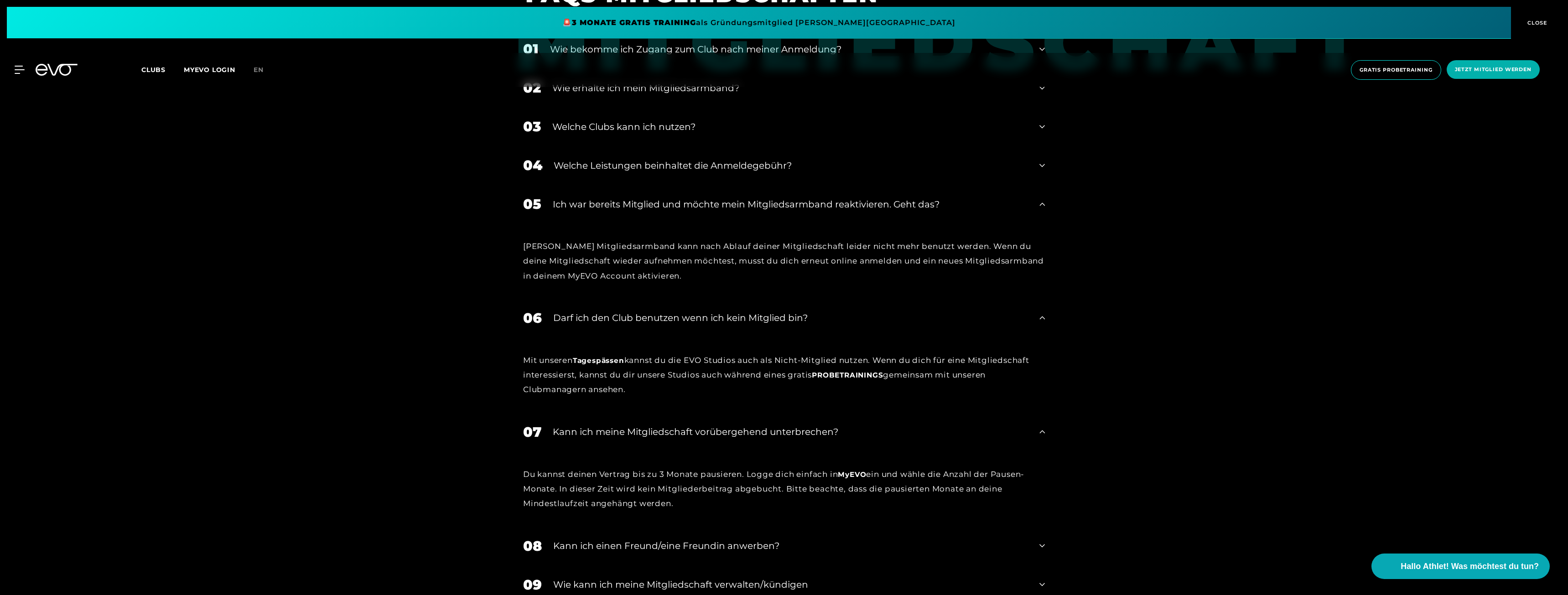
click at [619, 167] on div "Welche Leistungen beinhaltet die Anmeldegebühr?" at bounding box center [791, 165] width 474 height 13
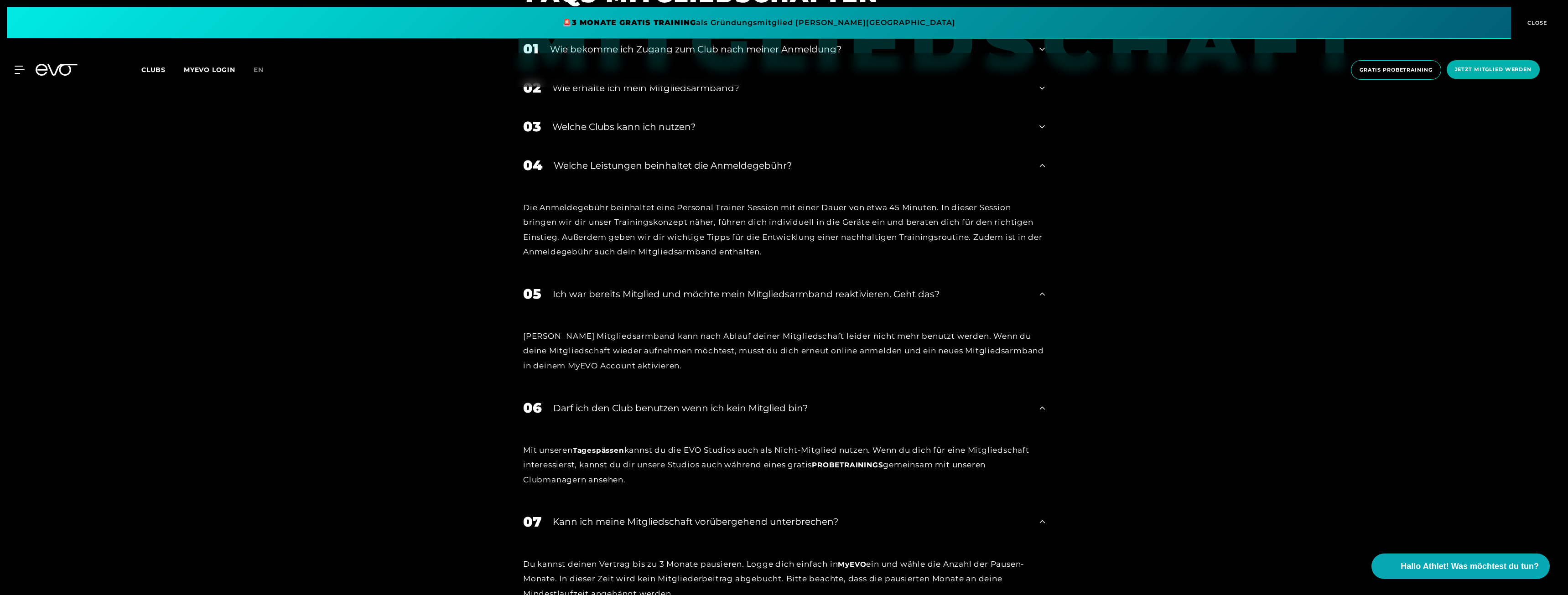
click at [562, 124] on div "Welche Clubs kann ich nutzen?" at bounding box center [789, 127] width 475 height 13
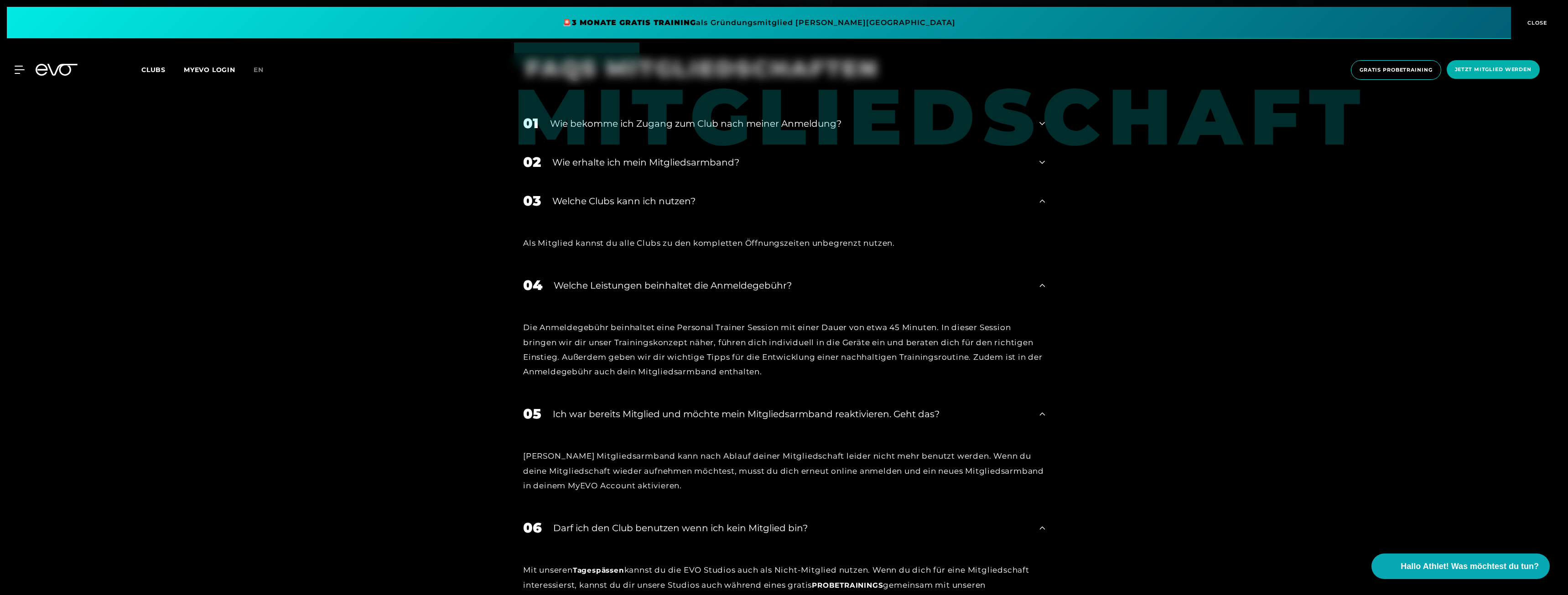
scroll to position [547, 0]
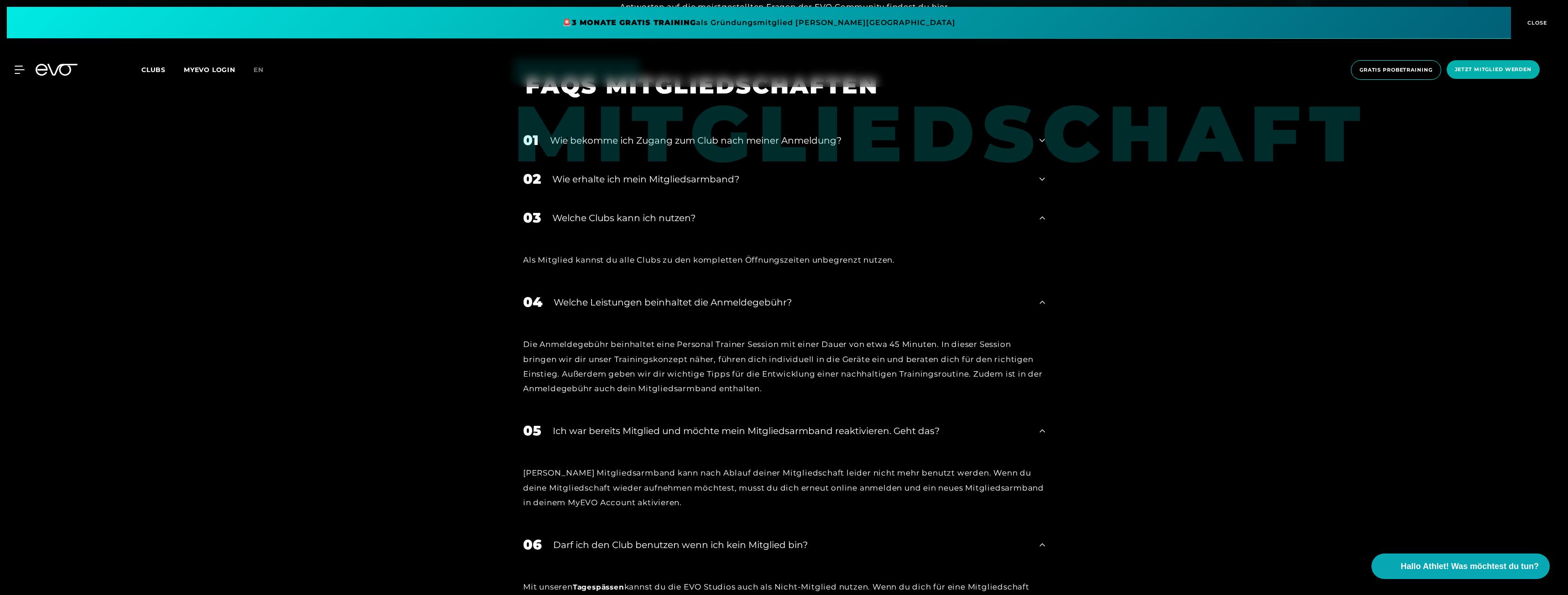
click at [562, 175] on div "Wie erhalte ich mein Mitgliedsarmband?" at bounding box center [789, 179] width 475 height 13
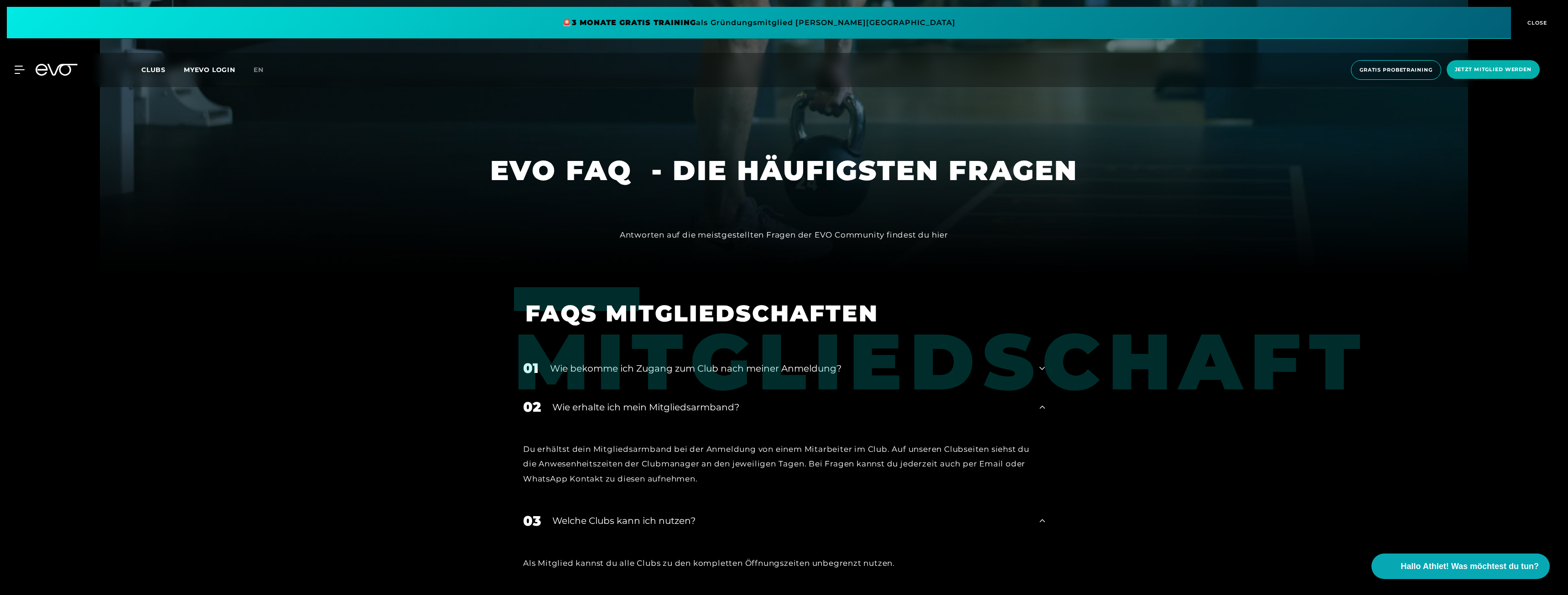
scroll to position [0, 0]
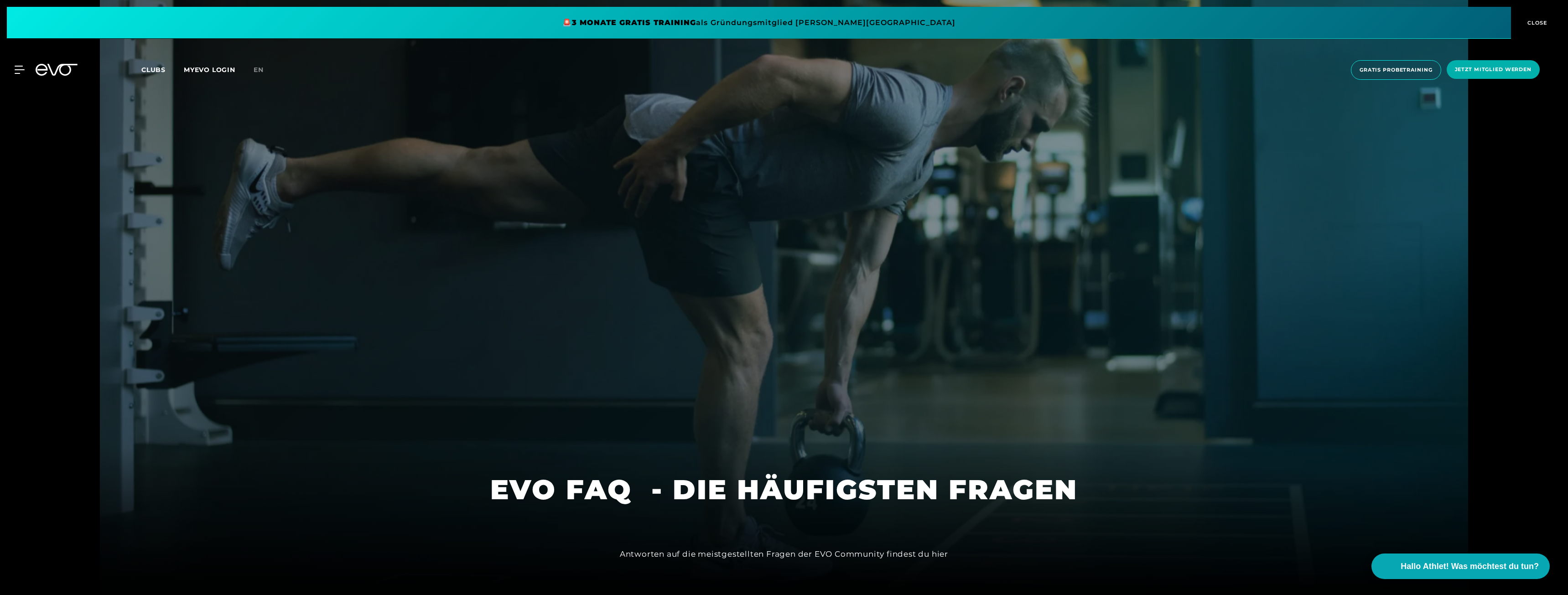
click at [52, 67] on icon at bounding box center [56, 69] width 42 height 12
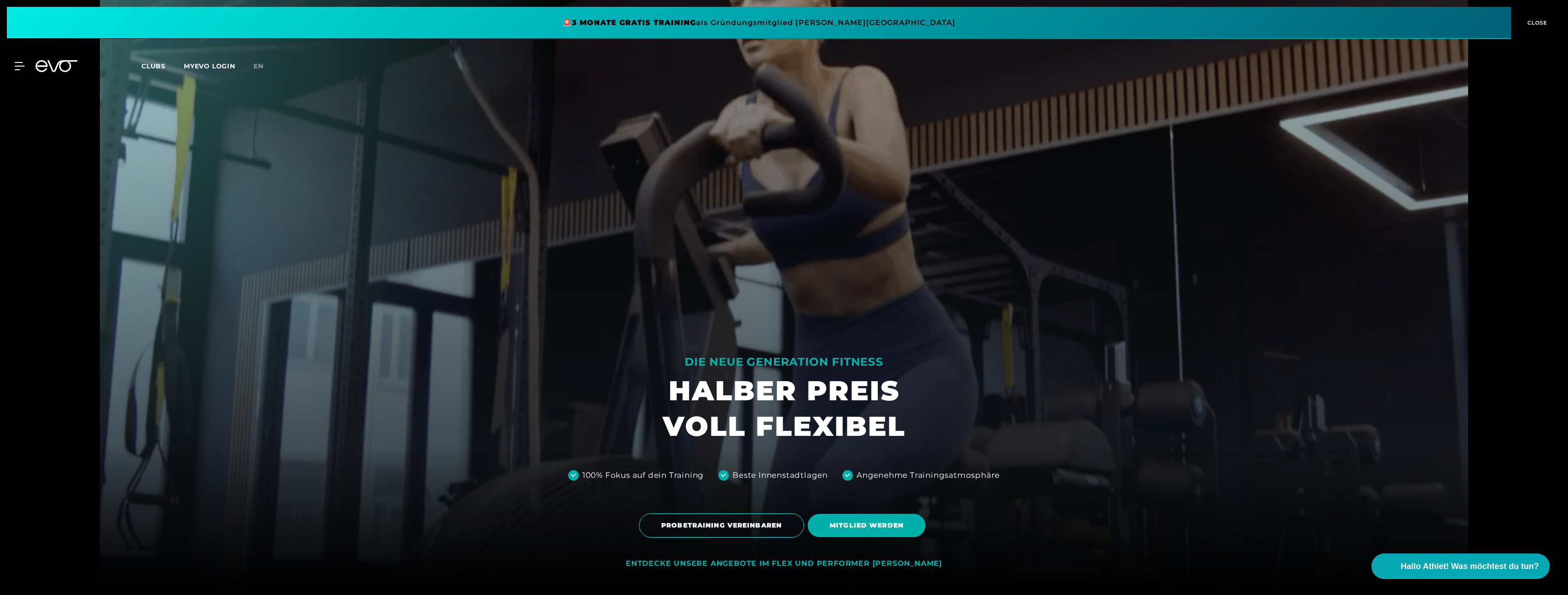
click at [19, 66] on icon at bounding box center [19, 66] width 10 height 7
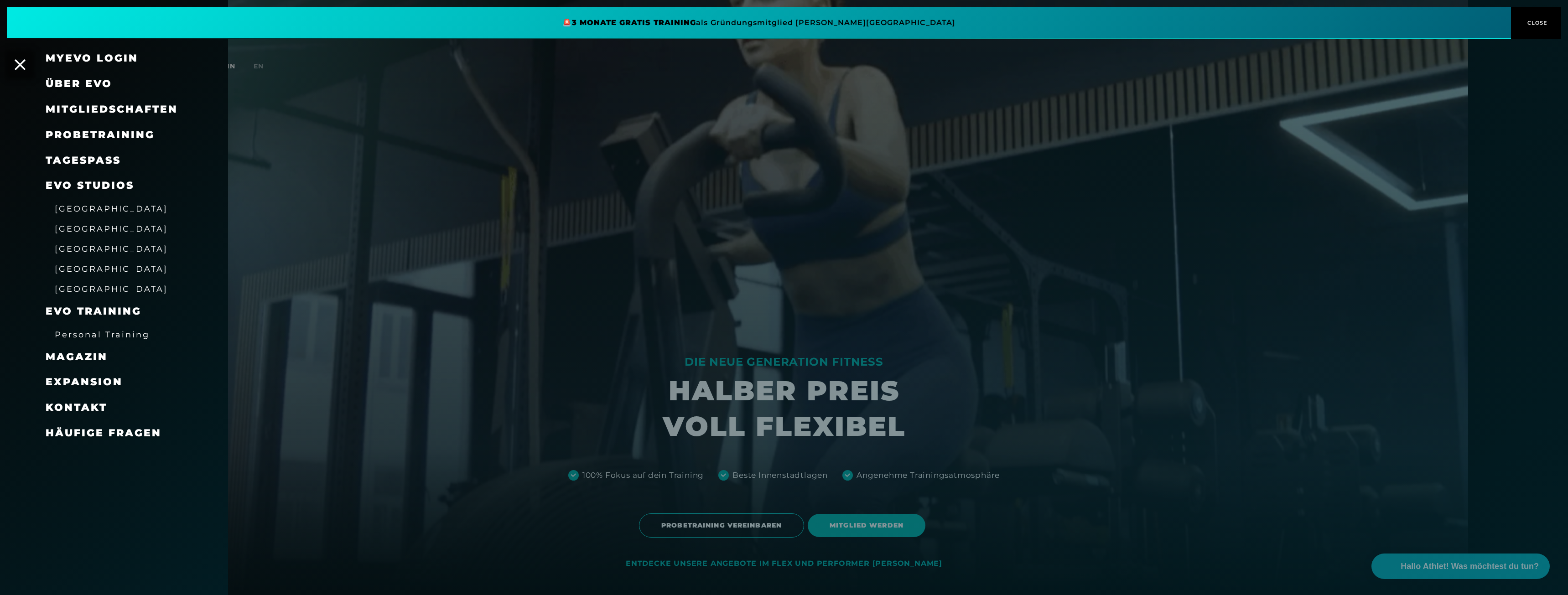
click at [149, 114] on span "Mitgliedschaften" at bounding box center [111, 109] width 132 height 12
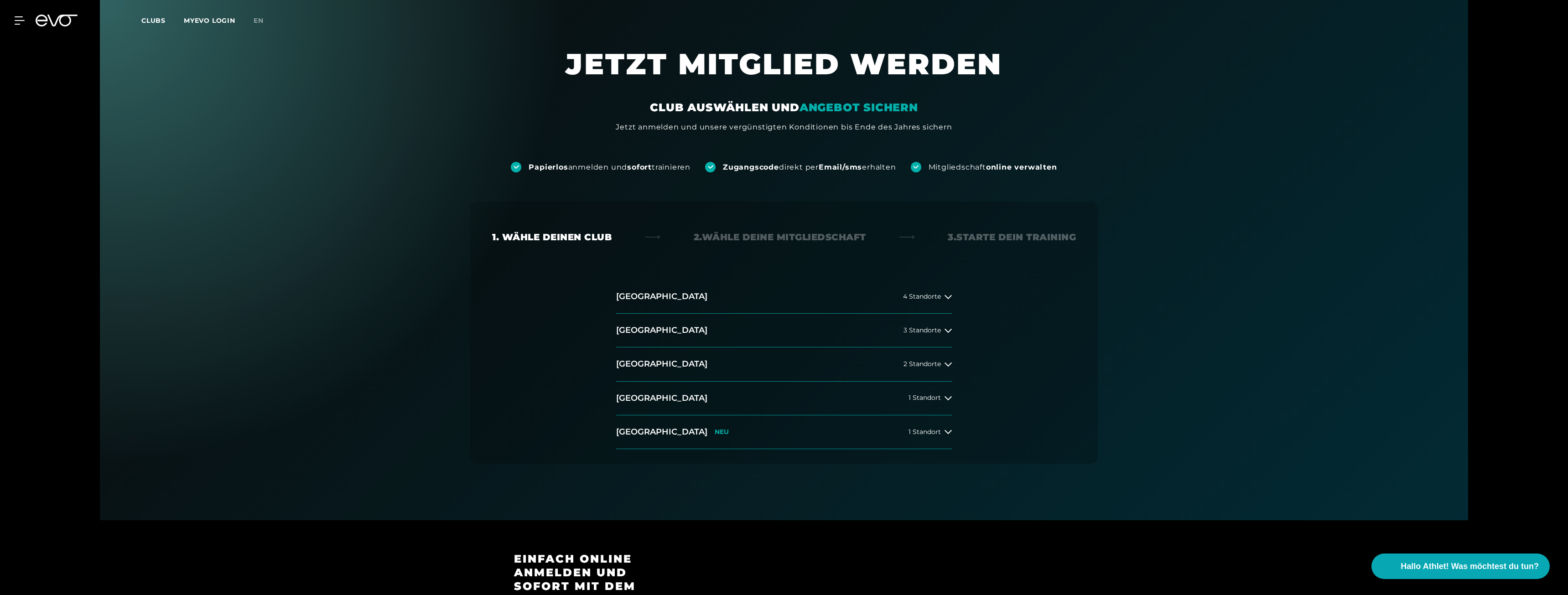
click at [778, 238] on div "2. Wähle deine Mitgliedschaft" at bounding box center [780, 237] width 172 height 13
click at [941, 297] on div "4 Standorte" at bounding box center [928, 297] width 49 height 7
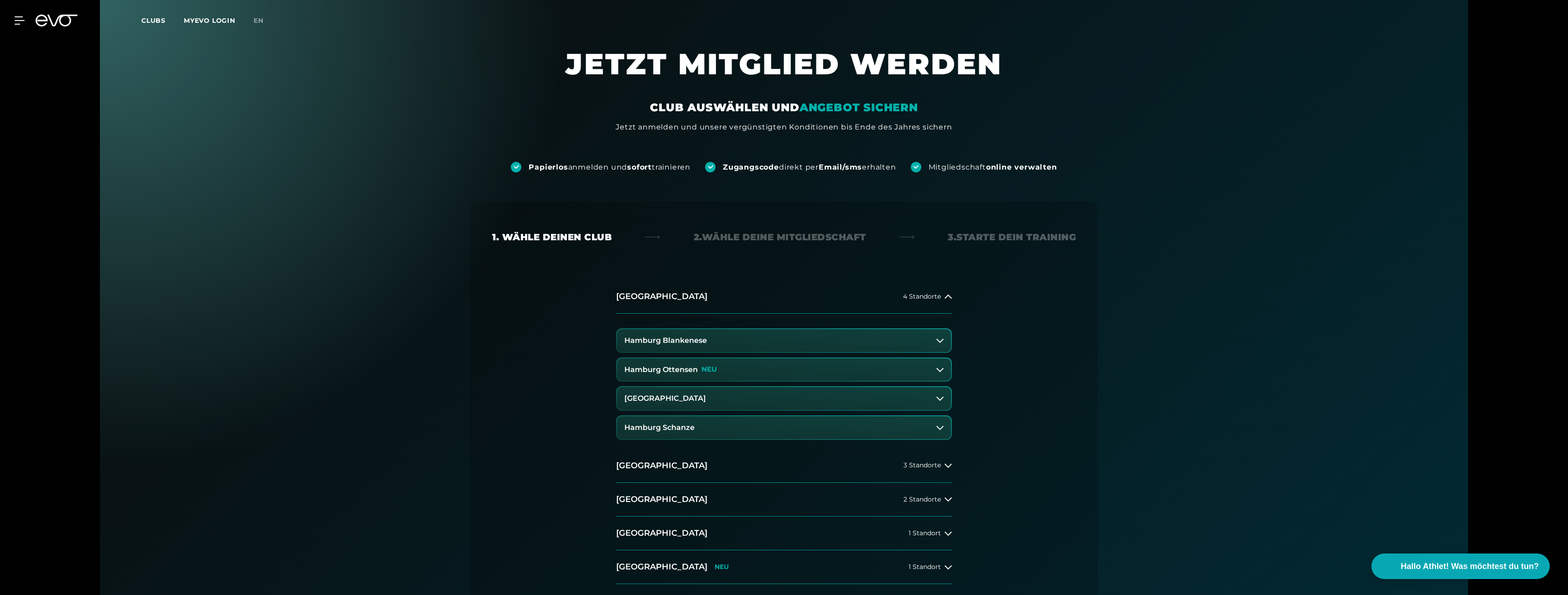
click at [715, 372] on p "NEU" at bounding box center [709, 369] width 15 height 8
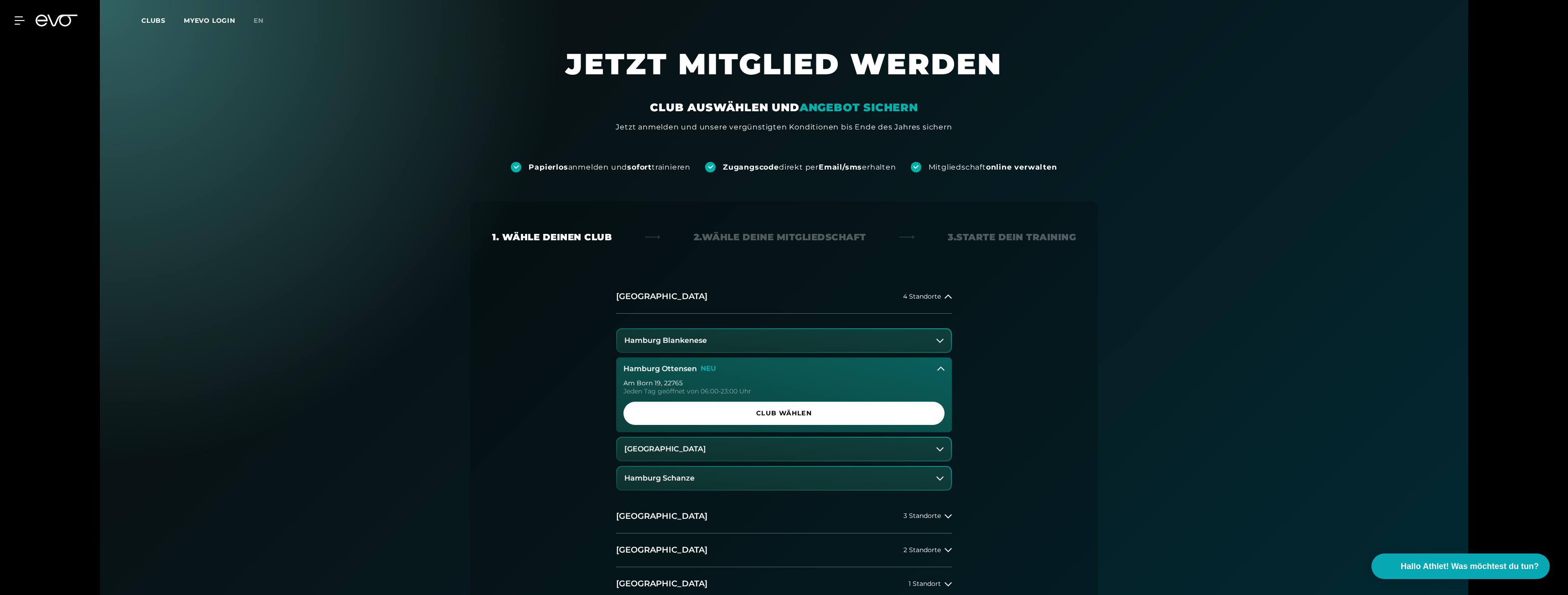
click at [719, 406] on span "Club wählen" at bounding box center [783, 413] width 321 height 23
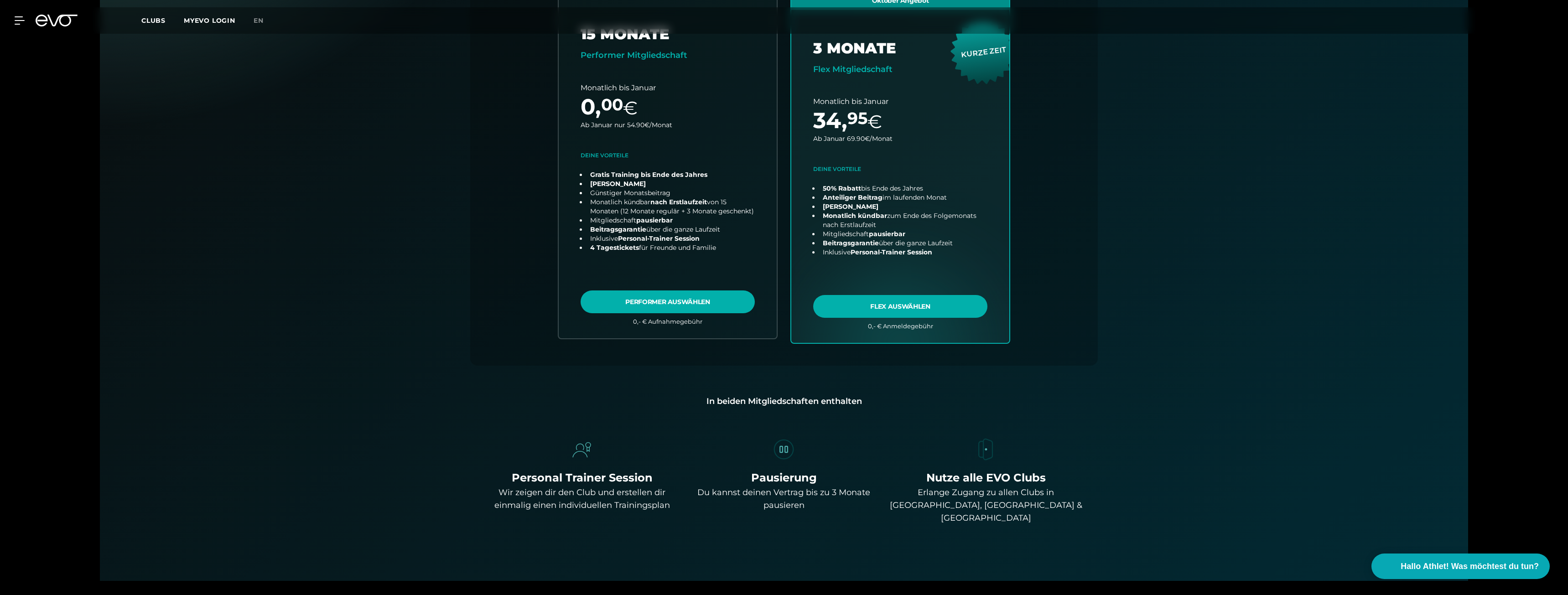
scroll to position [156, 0]
